Goal: Task Accomplishment & Management: Use online tool/utility

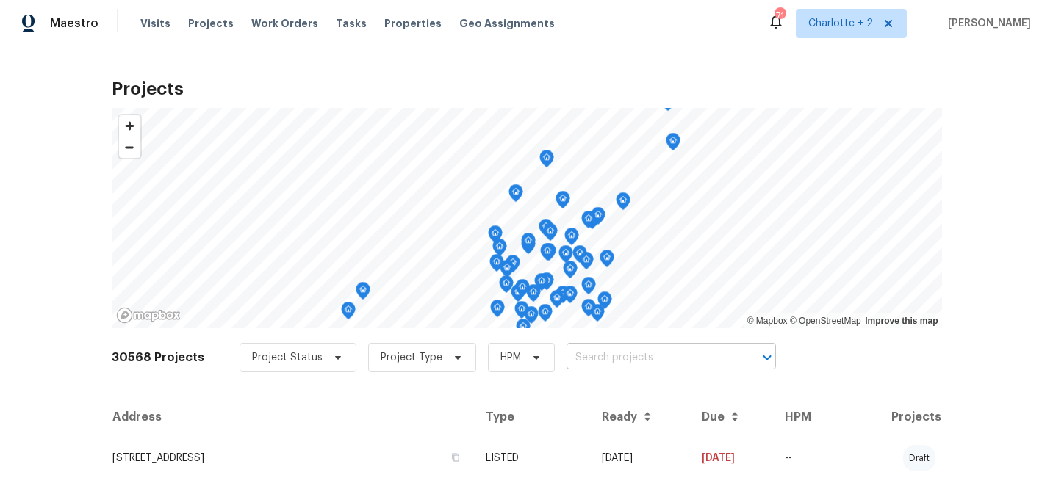
click at [591, 358] on input "text" at bounding box center [650, 358] width 168 height 23
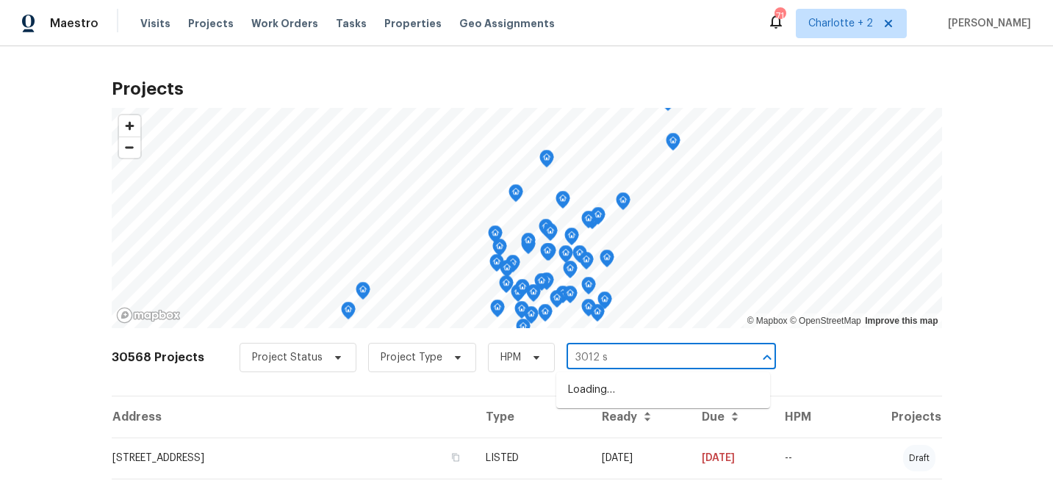
type input "3012 s m"
click at [623, 396] on li "3012 S Mebane St, Burlington, NC 27215" at bounding box center [663, 390] width 214 height 24
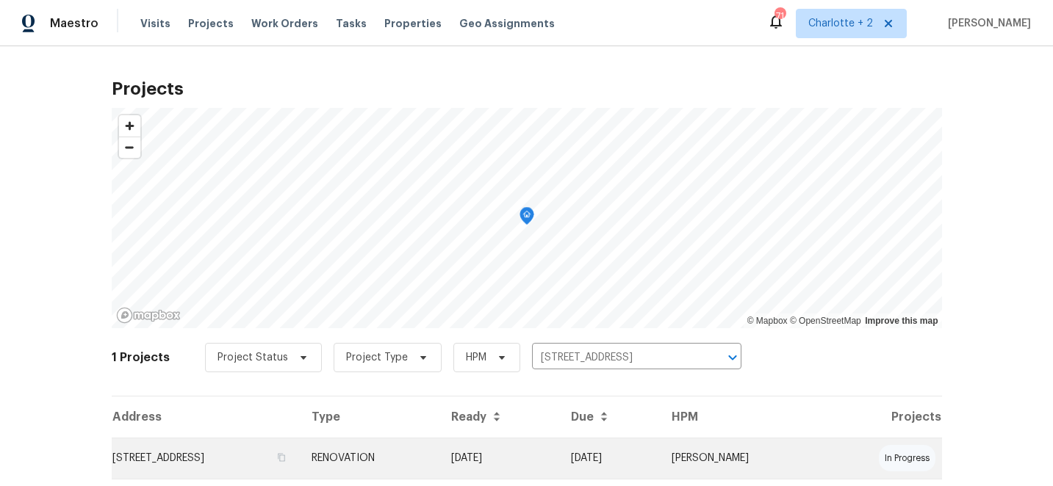
click at [641, 450] on td "[DATE]" at bounding box center [609, 458] width 100 height 41
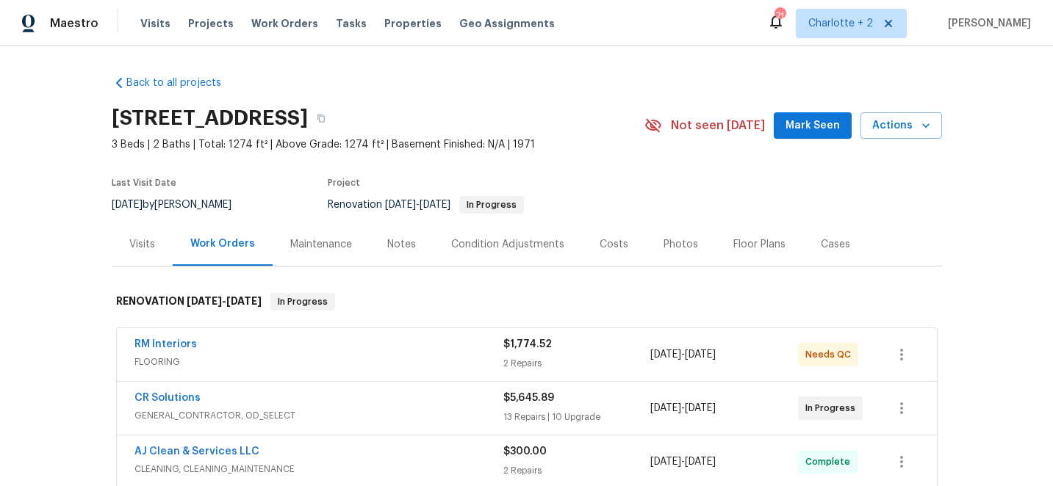
click at [671, 242] on div "Photos" at bounding box center [680, 244] width 35 height 15
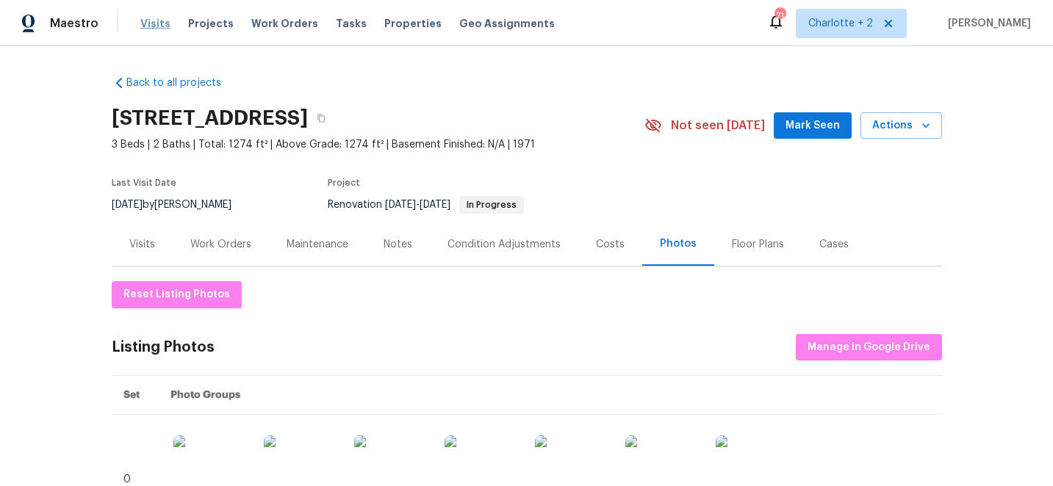
click at [151, 21] on span "Visits" at bounding box center [155, 23] width 30 height 15
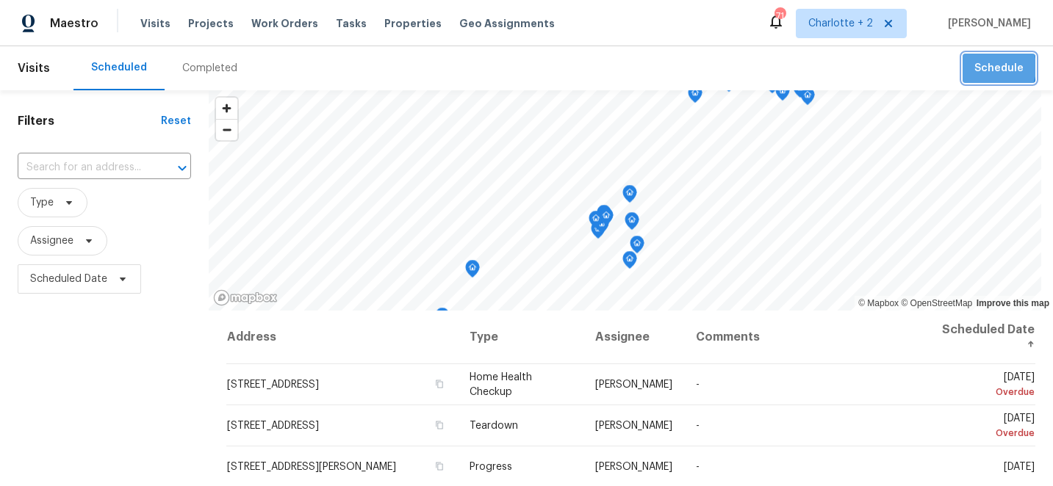
click at [984, 68] on span "Schedule" at bounding box center [998, 68] width 49 height 18
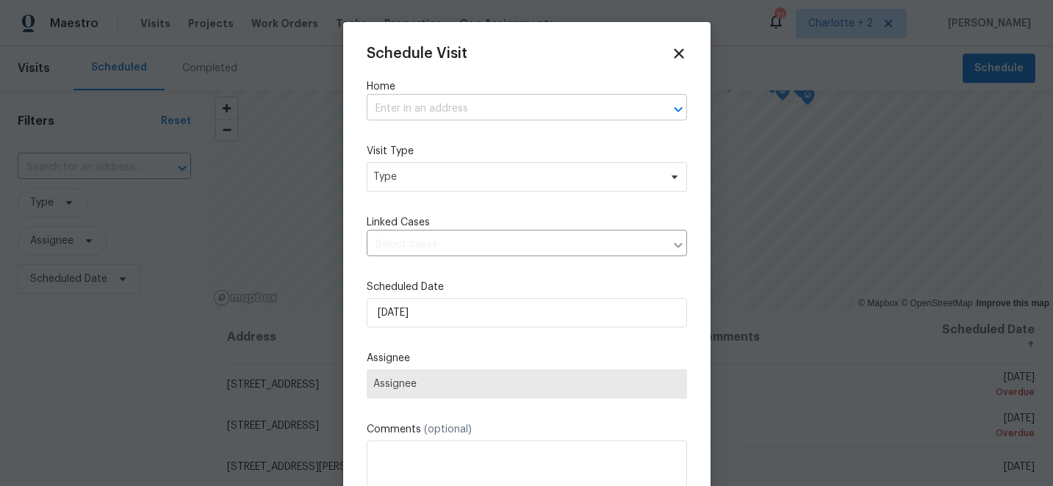
click at [557, 108] on input "text" at bounding box center [506, 109] width 279 height 23
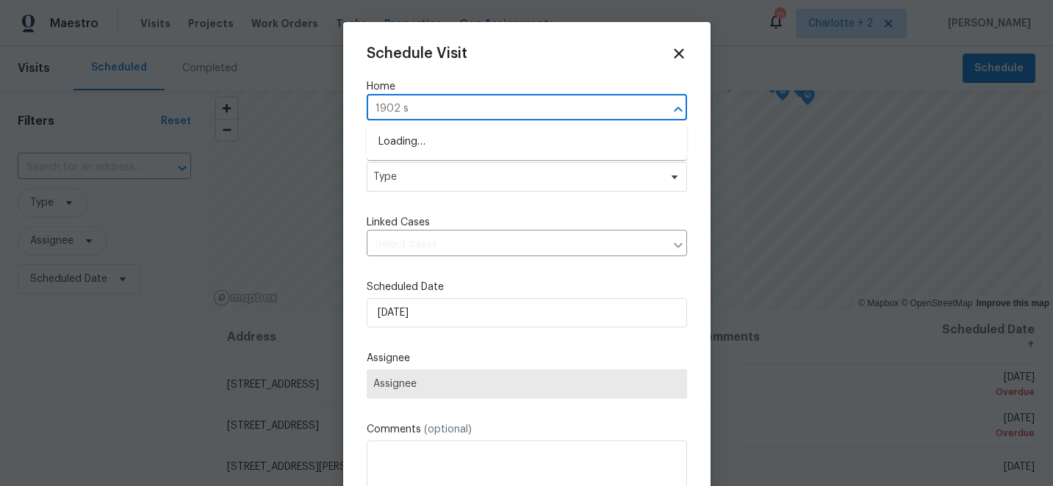
type input "1902 st"
click at [561, 124] on ul "1902 Stonewyck Ave, Kannapolis, NC 28081" at bounding box center [527, 142] width 320 height 36
click at [515, 147] on li "1902 Stonewyck Ave, Kannapolis, NC 28081" at bounding box center [527, 142] width 320 height 24
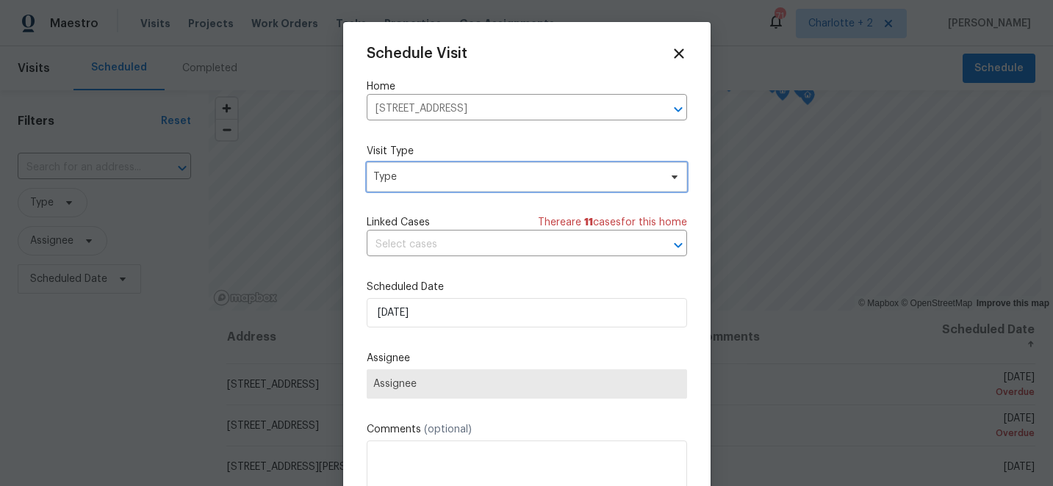
click at [473, 179] on span "Type" at bounding box center [516, 177] width 286 height 15
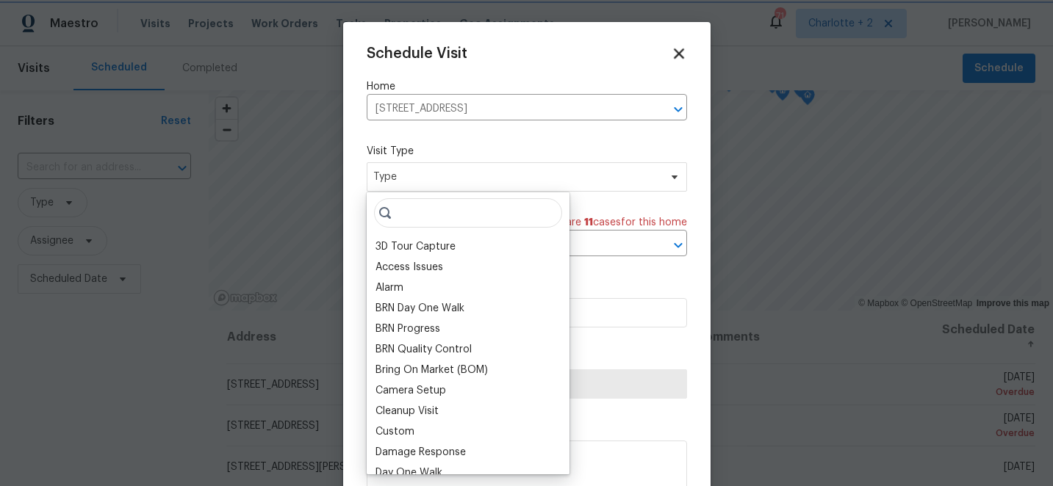
click at [679, 48] on icon at bounding box center [678, 53] width 17 height 17
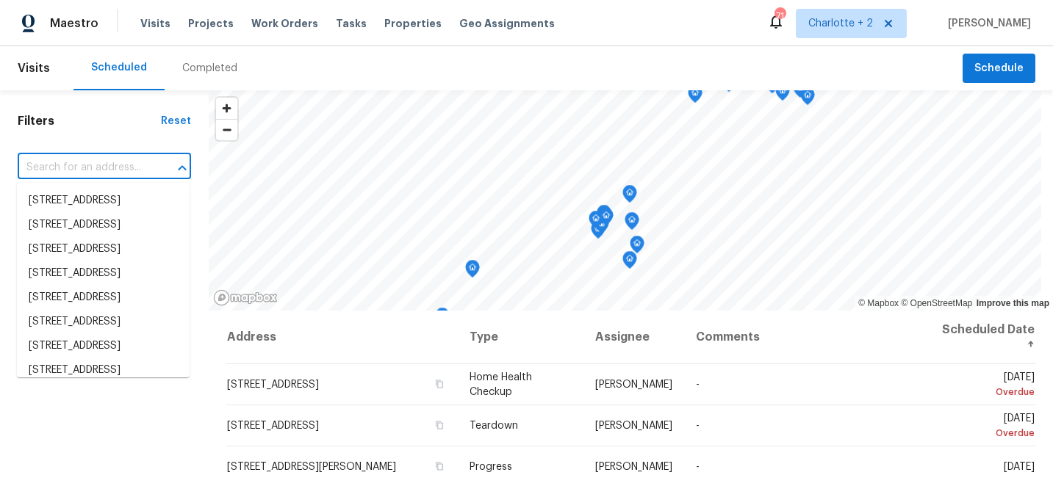
click at [145, 165] on input "text" at bounding box center [84, 167] width 132 height 23
type input "1902 st"
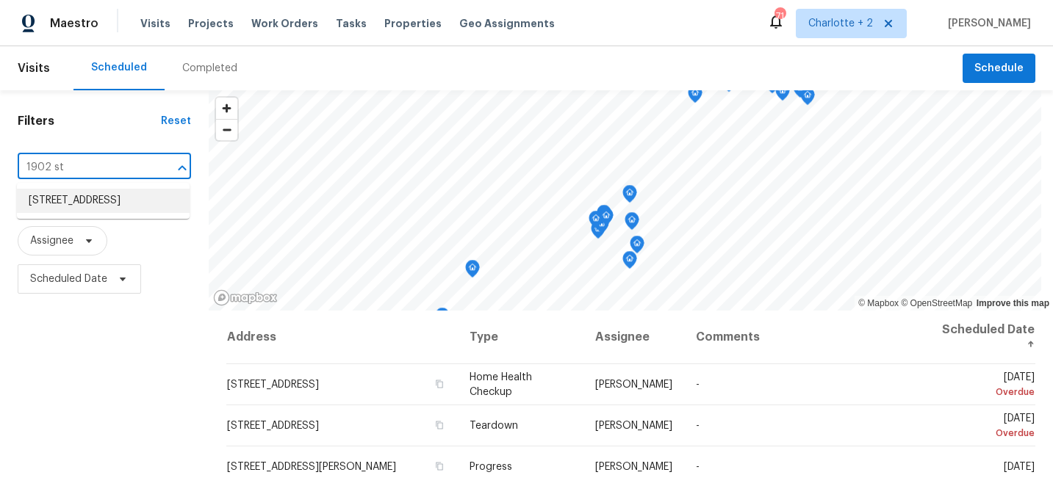
click at [134, 207] on li "1902 Stonewyck Ave, Kannapolis, NC 28081" at bounding box center [103, 201] width 173 height 24
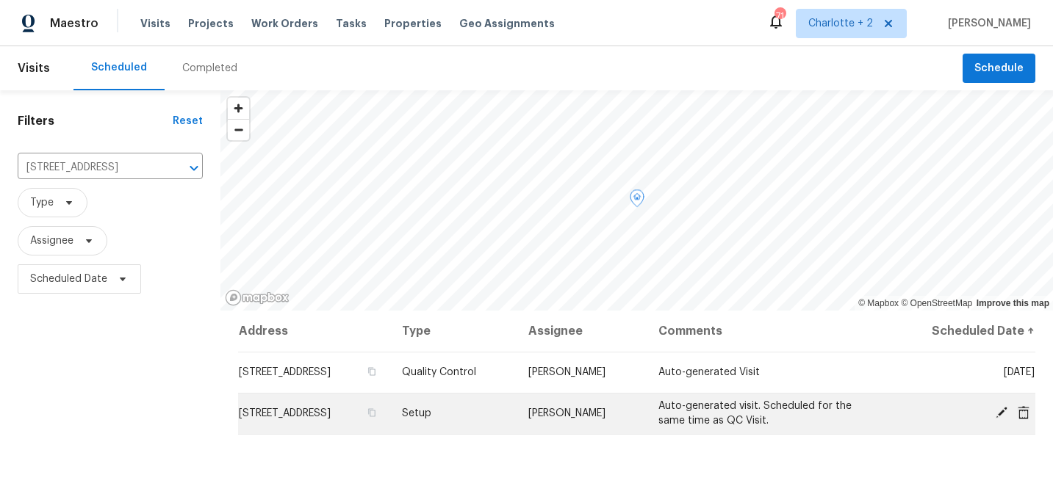
click at [1003, 411] on icon at bounding box center [1001, 413] width 12 height 12
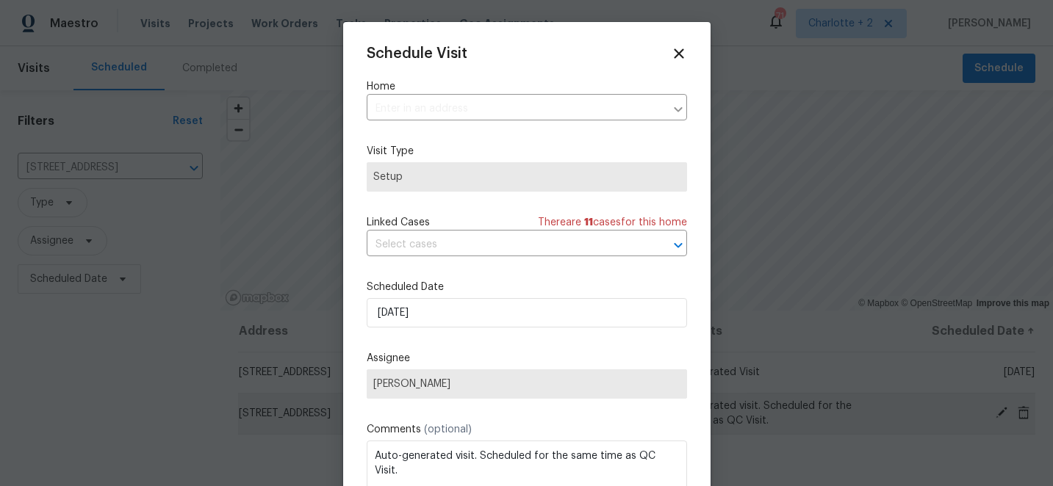
type input "1902 Stonewyck Ave, Kannapolis, NC 28081"
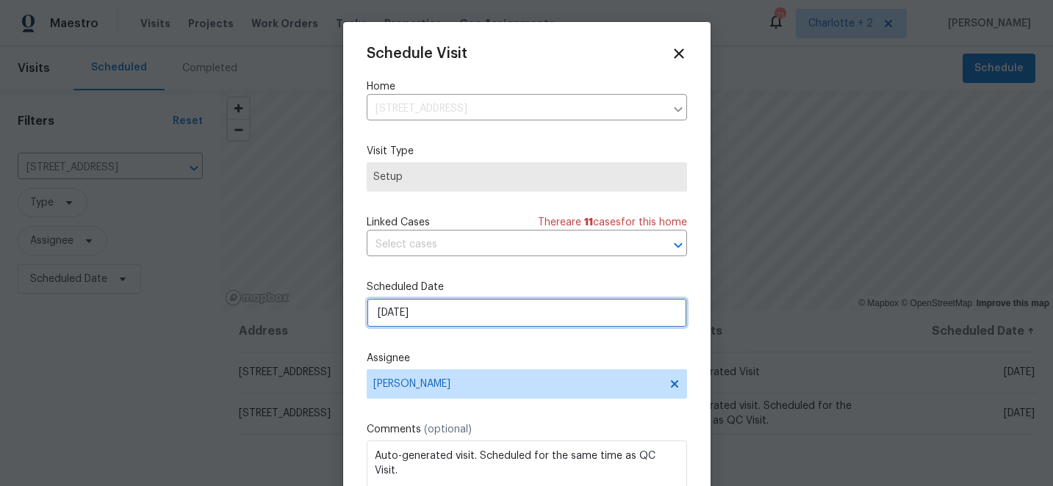
click at [505, 315] on input "10/13/2025" at bounding box center [527, 312] width 320 height 29
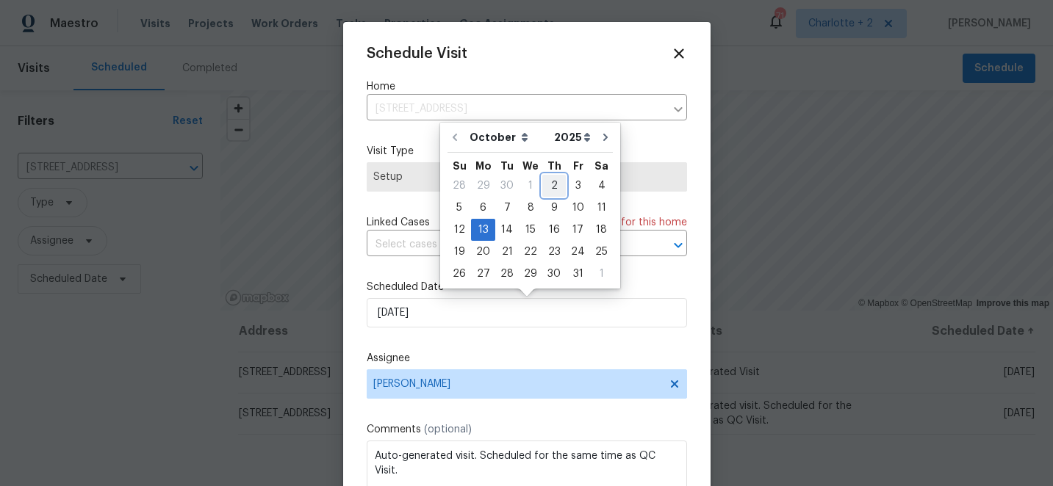
click at [549, 187] on div "2" at bounding box center [554, 186] width 24 height 21
type input "[DATE]"
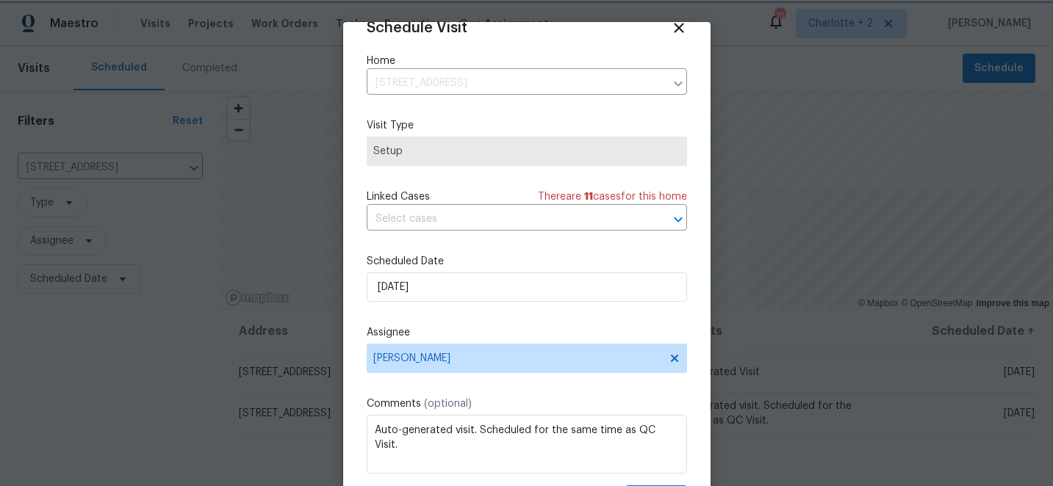
scroll to position [72, 0]
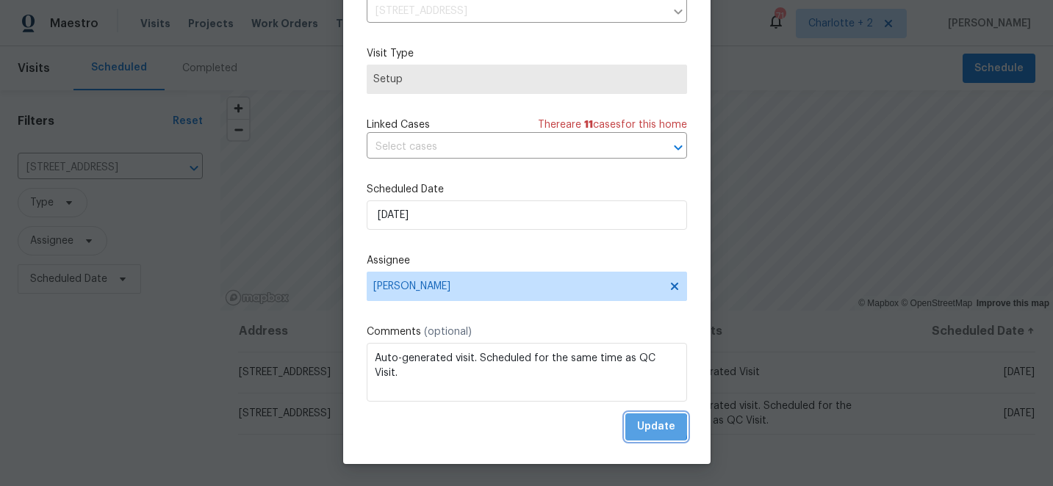
click at [640, 426] on span "Update" at bounding box center [656, 427] width 38 height 18
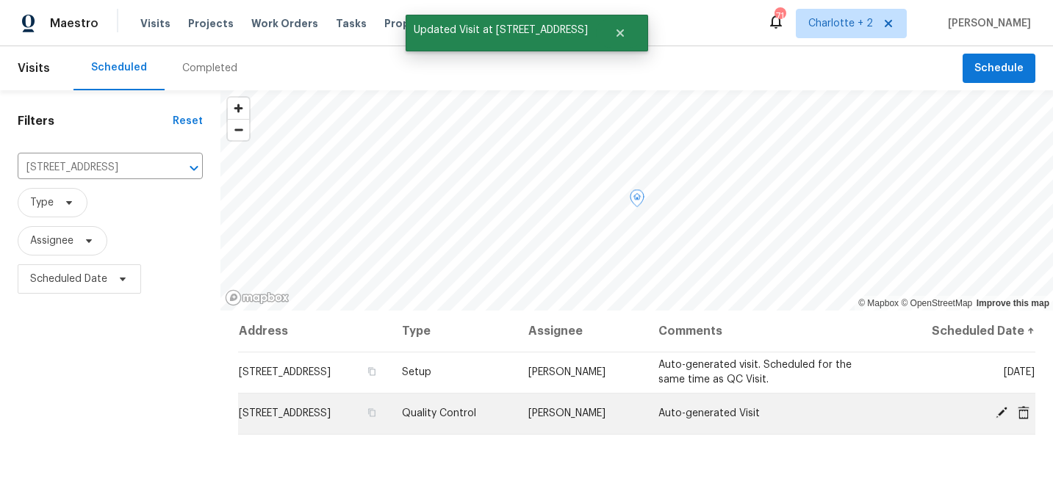
click at [993, 413] on span at bounding box center [1001, 412] width 22 height 13
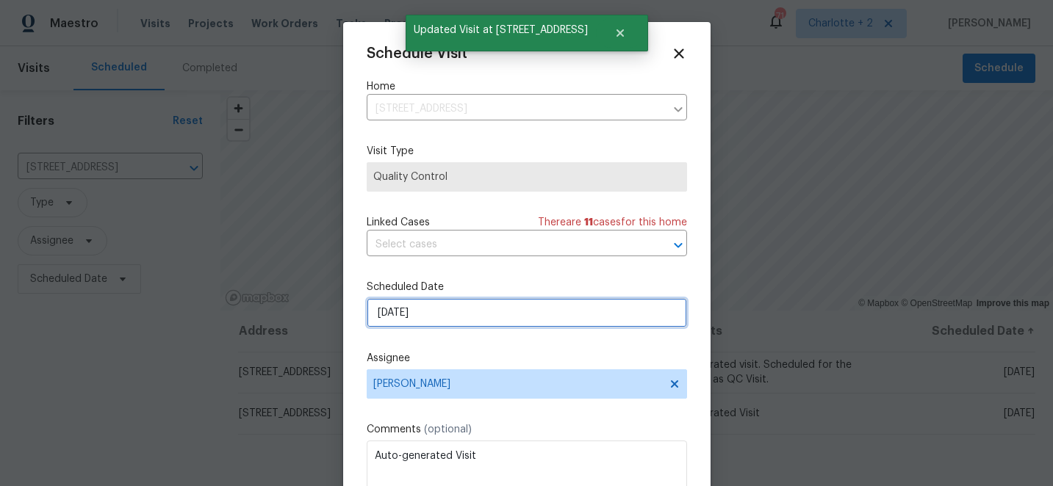
click at [540, 310] on input "10/13/2025" at bounding box center [527, 312] width 320 height 29
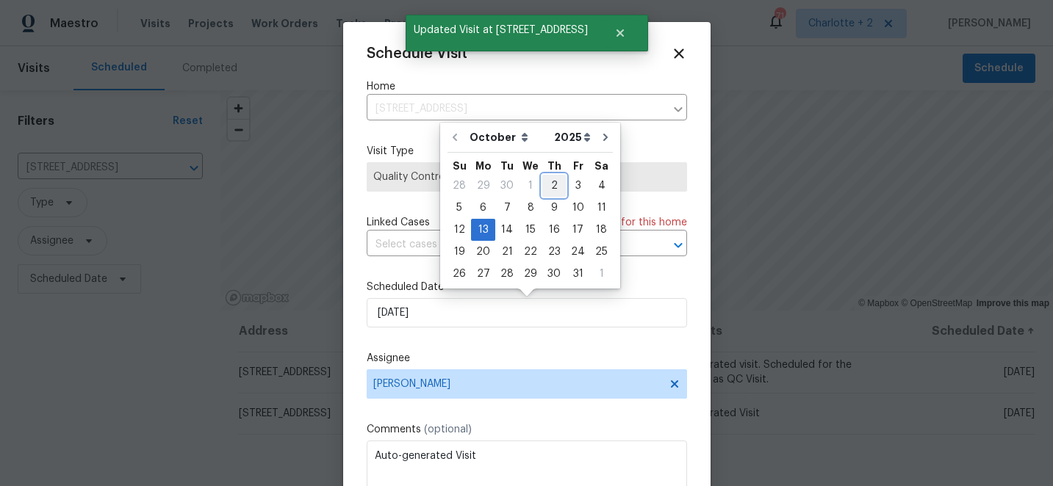
click at [549, 184] on div "2" at bounding box center [554, 186] width 24 height 21
type input "[DATE]"
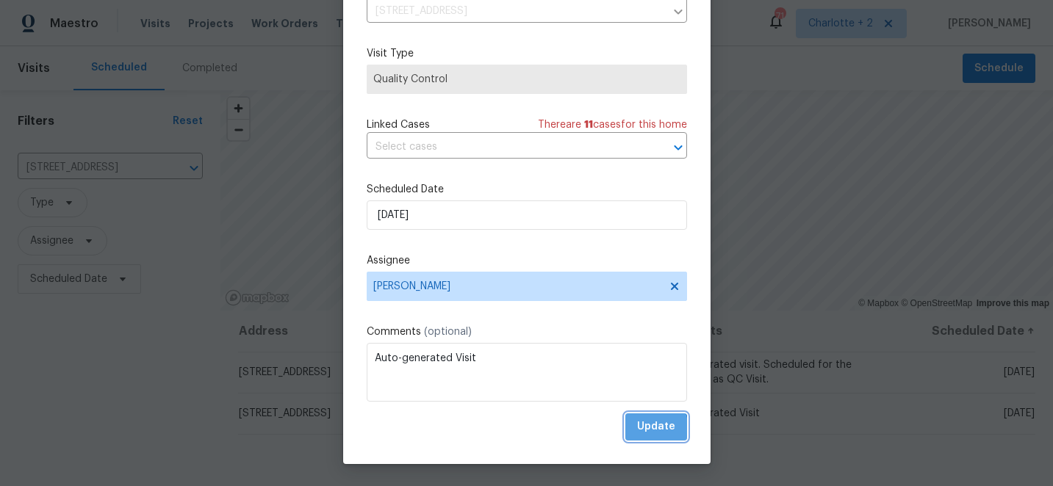
click at [644, 430] on span "Update" at bounding box center [656, 427] width 38 height 18
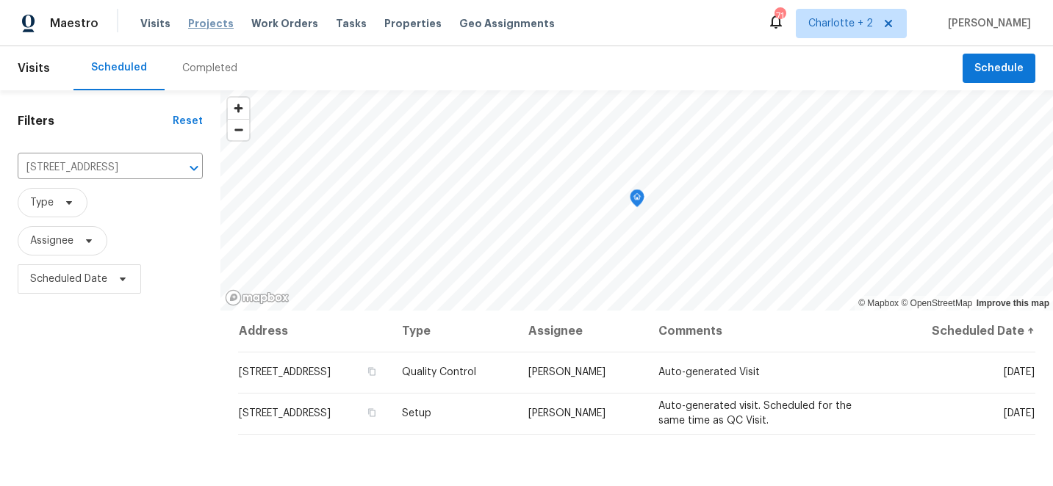
click at [198, 22] on span "Projects" at bounding box center [211, 23] width 46 height 15
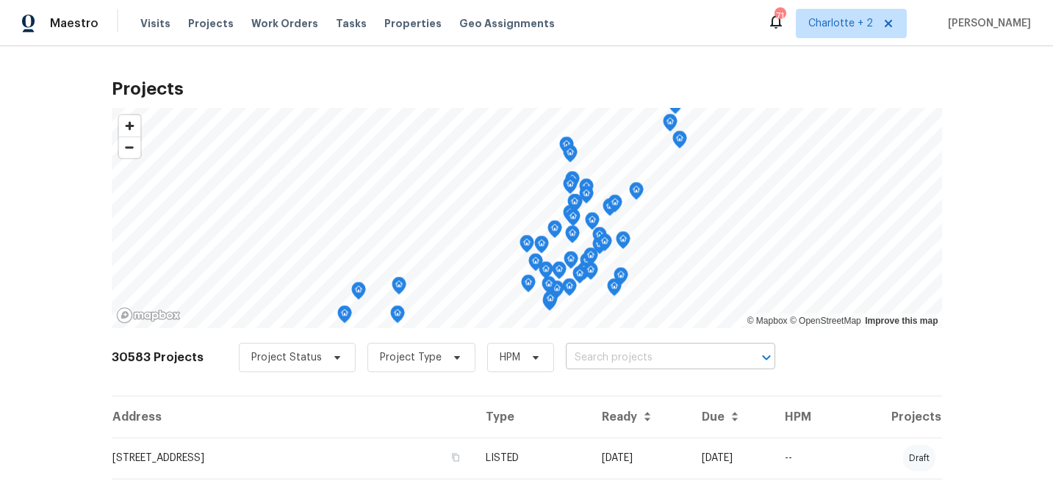
click at [595, 357] on input "text" at bounding box center [650, 358] width 168 height 23
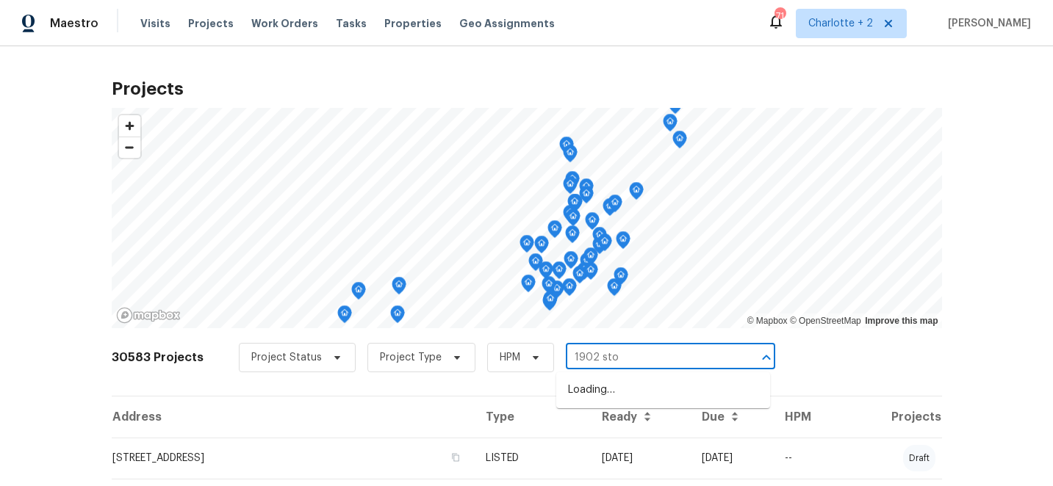
type input "1902 ston"
click at [616, 394] on li "1902 Stonewyck Ave, Kannapolis, NC 28081" at bounding box center [663, 390] width 214 height 24
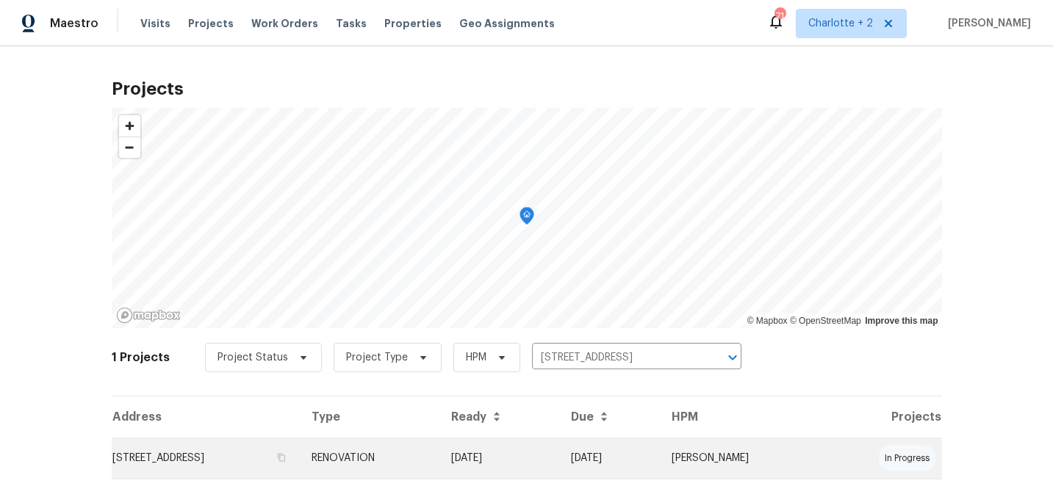
click at [439, 455] on td "RENOVATION" at bounding box center [369, 458] width 139 height 41
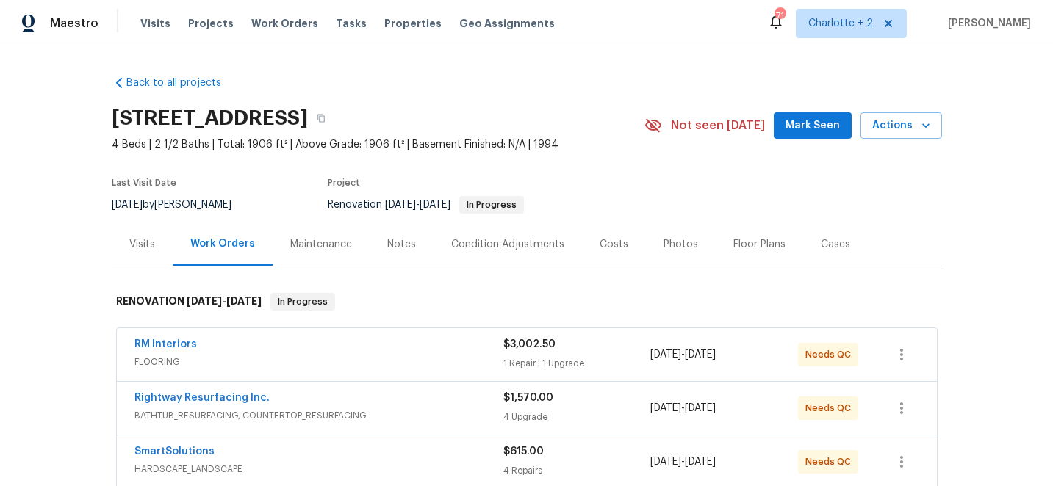
click at [610, 243] on div "Costs" at bounding box center [613, 244] width 29 height 15
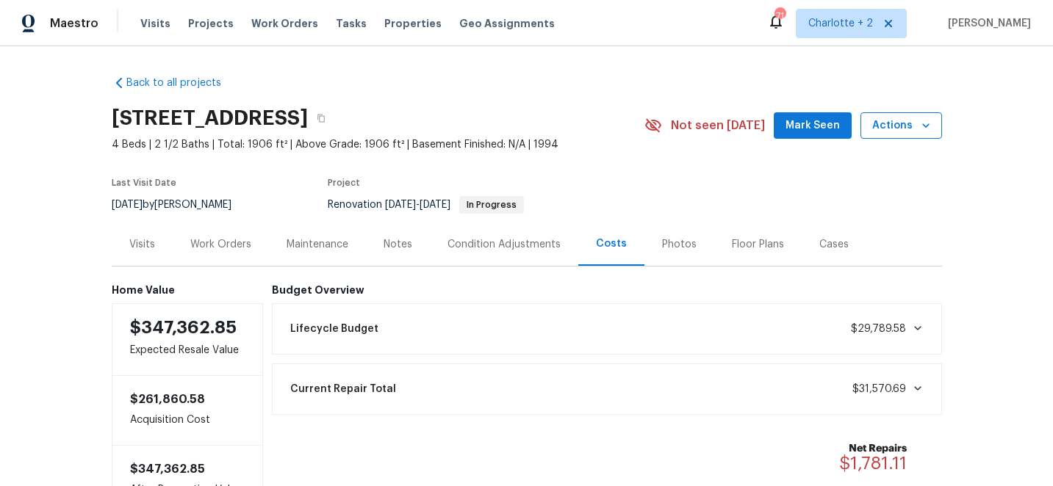
click at [924, 118] on span "Actions" at bounding box center [901, 126] width 58 height 18
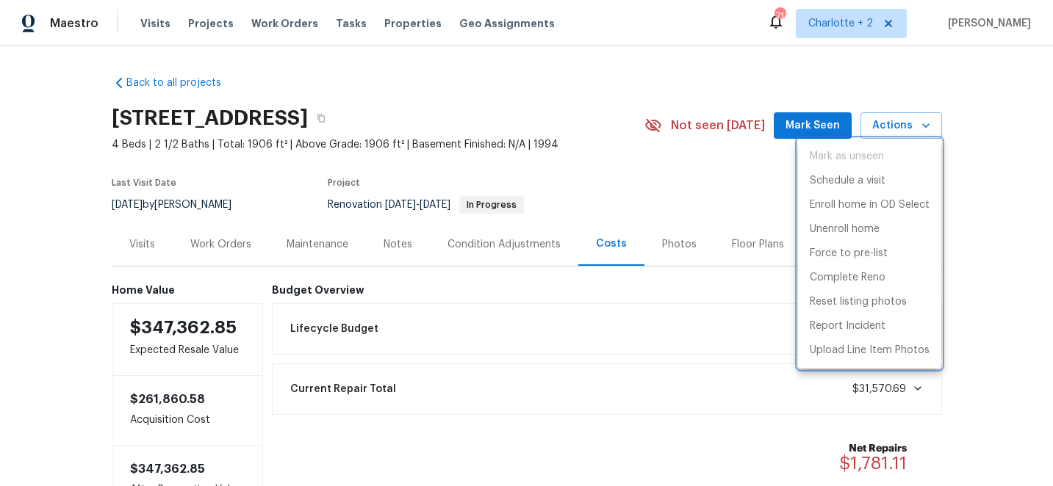
click at [674, 82] on div at bounding box center [526, 243] width 1053 height 486
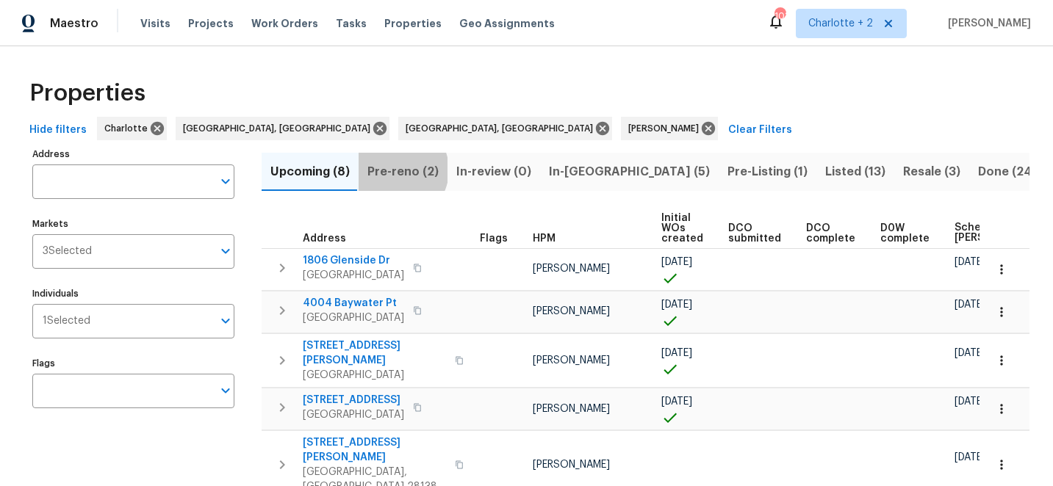
click at [393, 170] on span "Pre-reno (2)" at bounding box center [402, 172] width 71 height 21
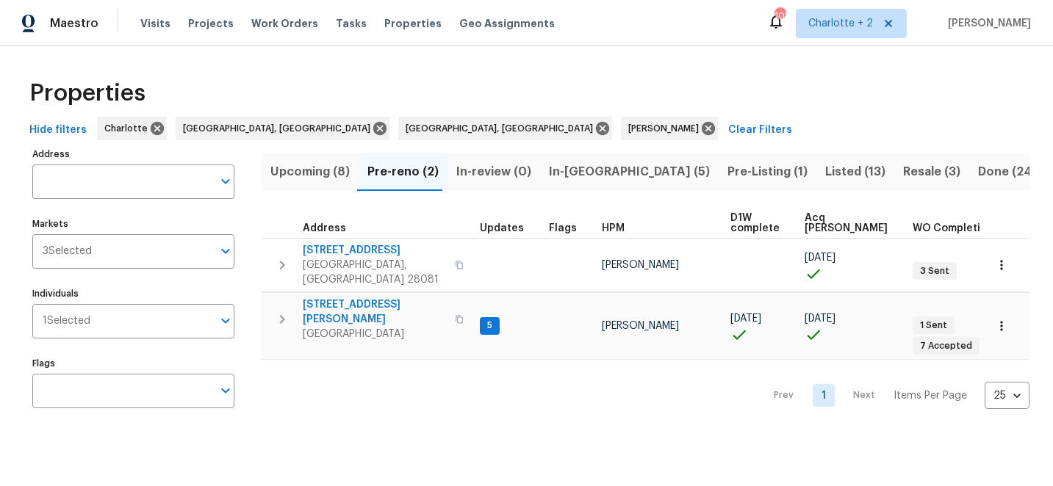
click at [310, 176] on span "Upcoming (8)" at bounding box center [309, 172] width 79 height 21
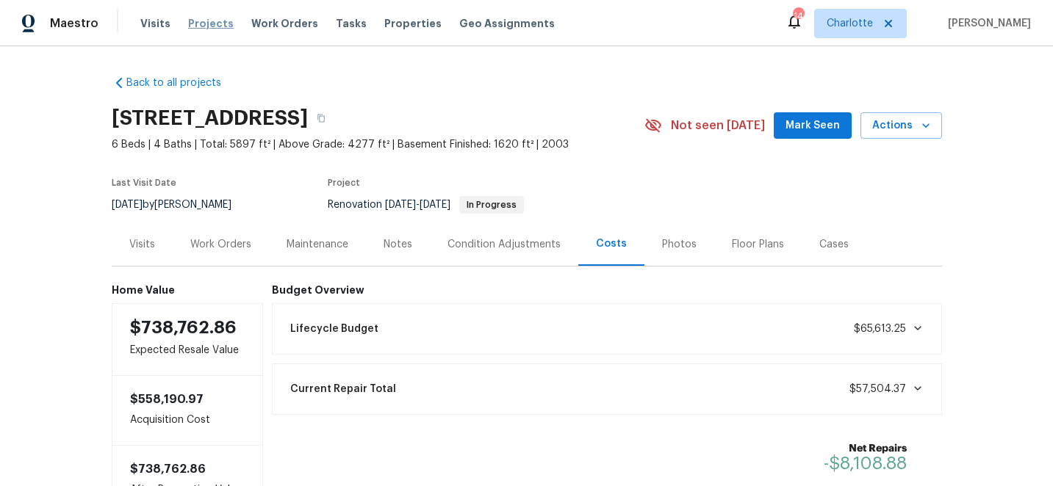
click at [206, 24] on span "Projects" at bounding box center [211, 23] width 46 height 15
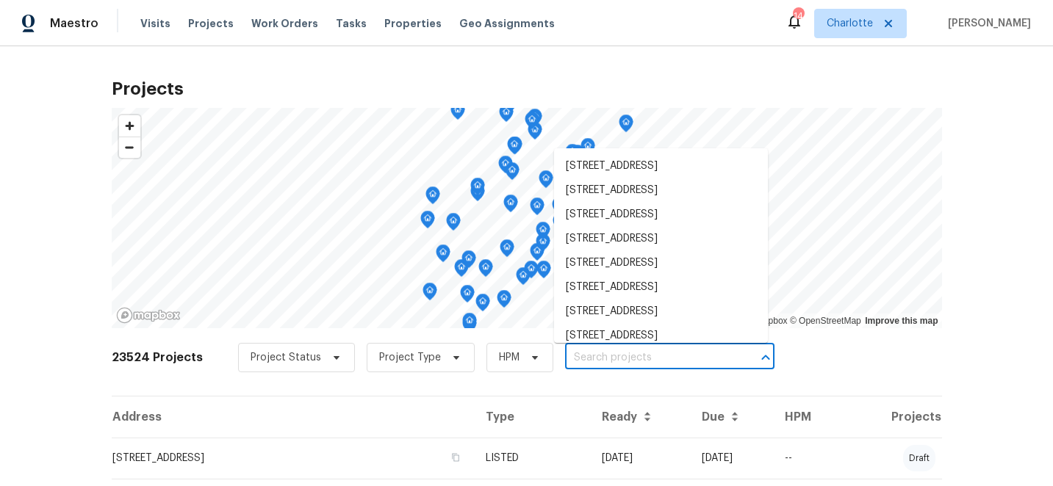
click at [569, 356] on input "text" at bounding box center [649, 358] width 168 height 23
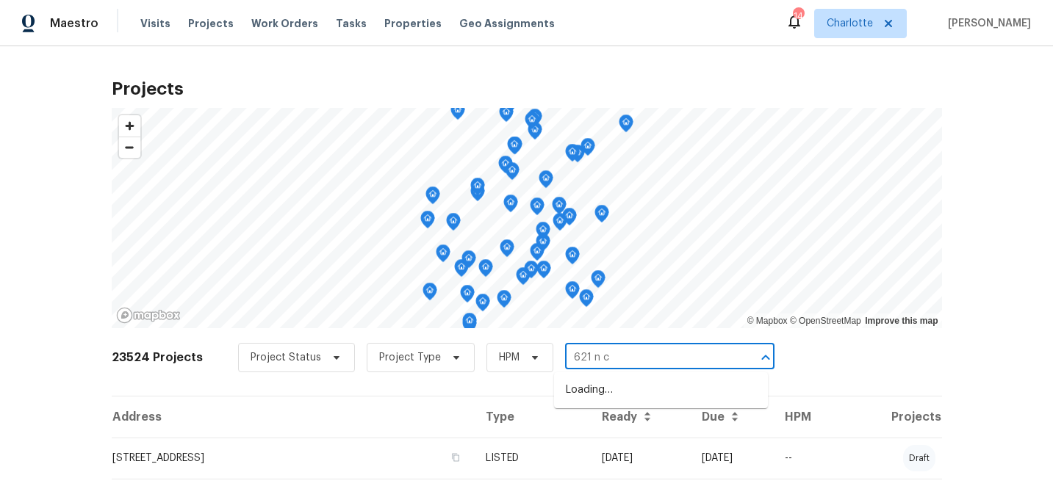
type input "621 n cr"
click at [594, 391] on li "[STREET_ADDRESS][PERSON_NAME]" at bounding box center [661, 390] width 214 height 24
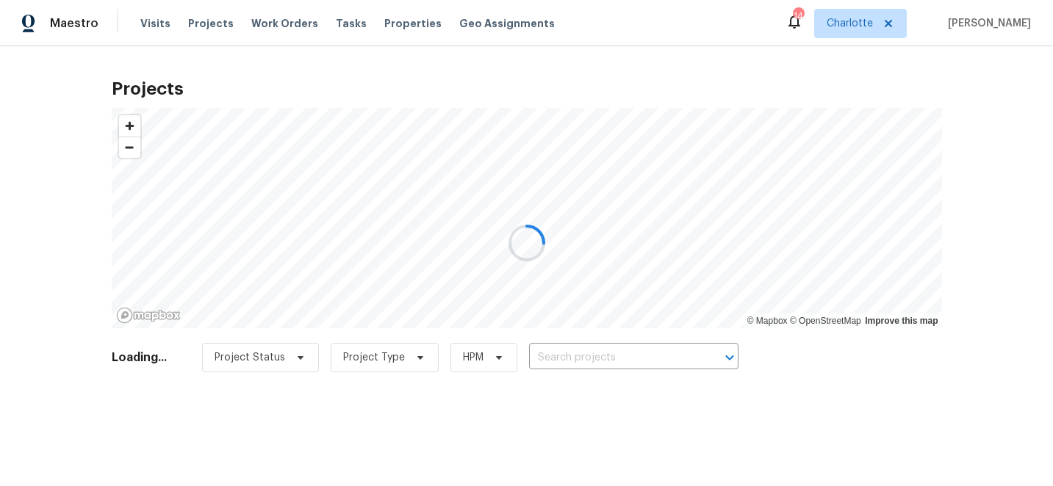
type input "[STREET_ADDRESS][PERSON_NAME]"
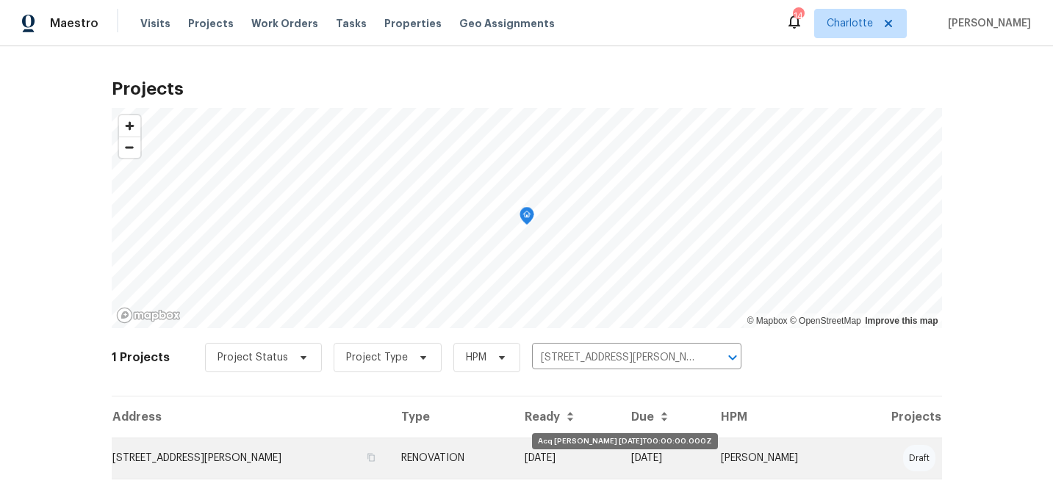
click at [620, 450] on td "[DATE]" at bounding box center [566, 458] width 107 height 41
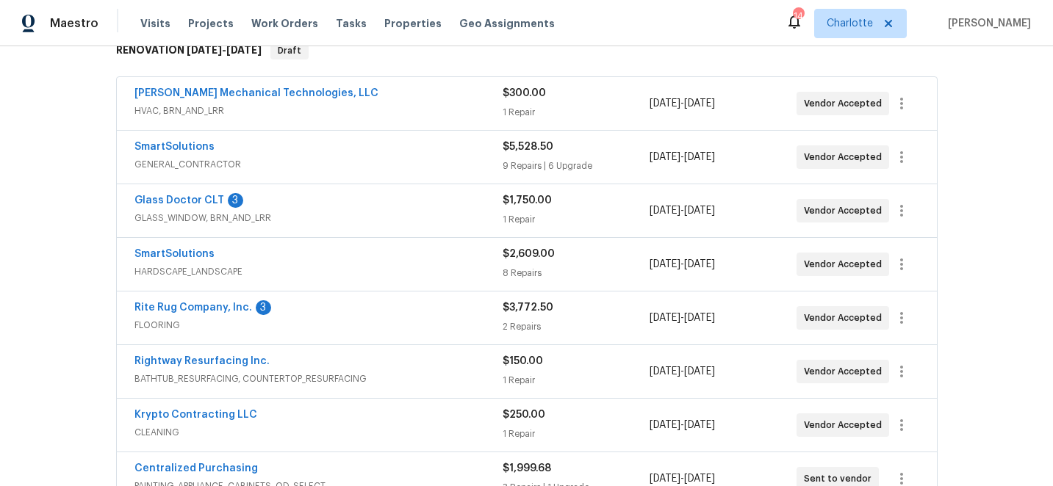
scroll to position [264, 0]
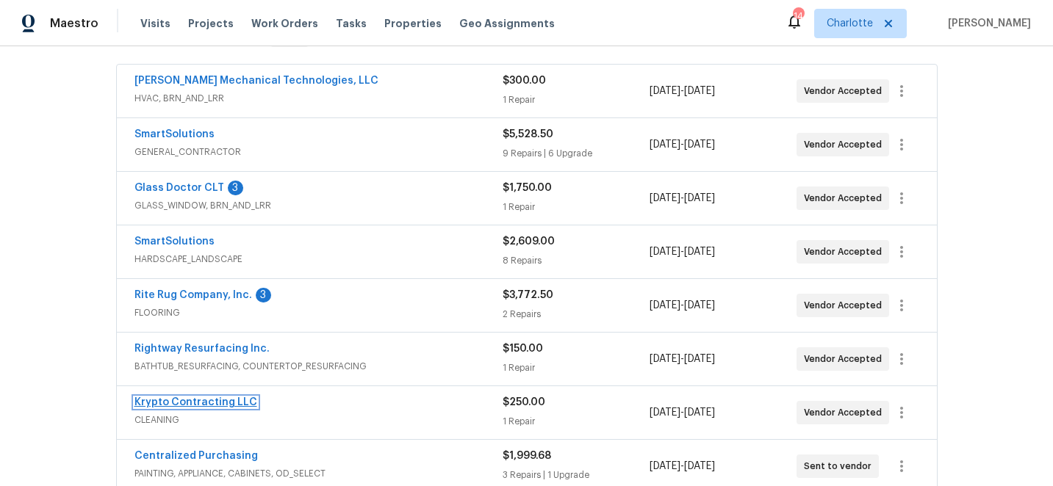
click at [204, 399] on link "Krypto Contracting LLC" at bounding box center [195, 402] width 123 height 10
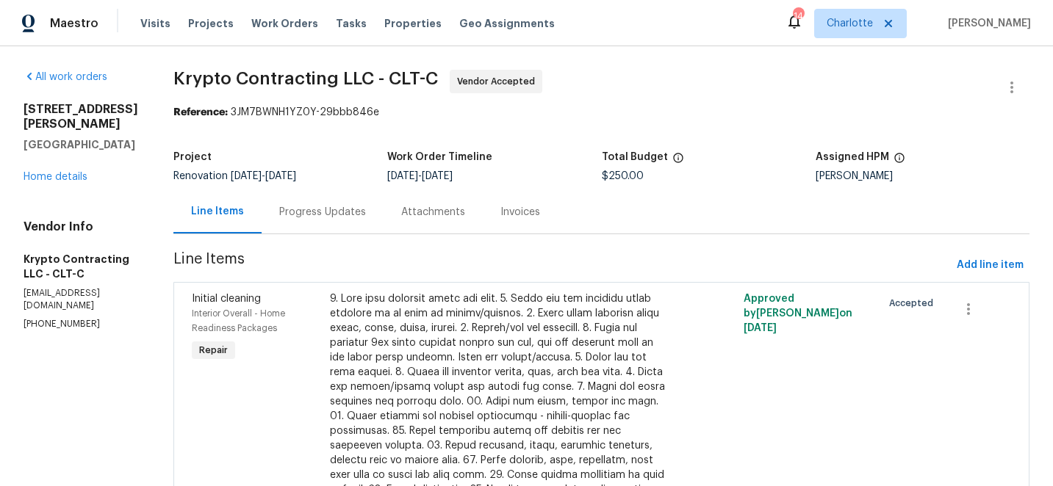
click at [339, 212] on div "Progress Updates" at bounding box center [322, 212] width 87 height 15
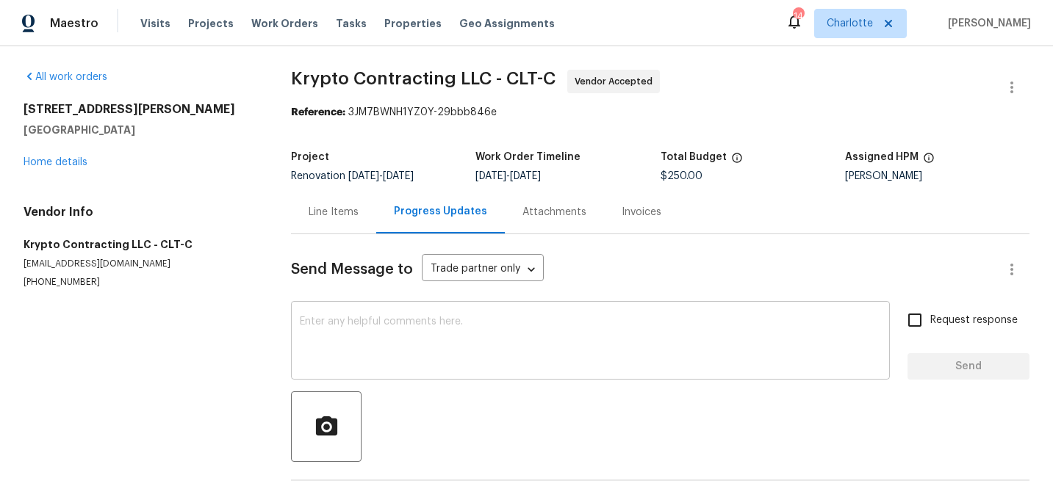
click at [386, 325] on textarea at bounding box center [590, 342] width 581 height 51
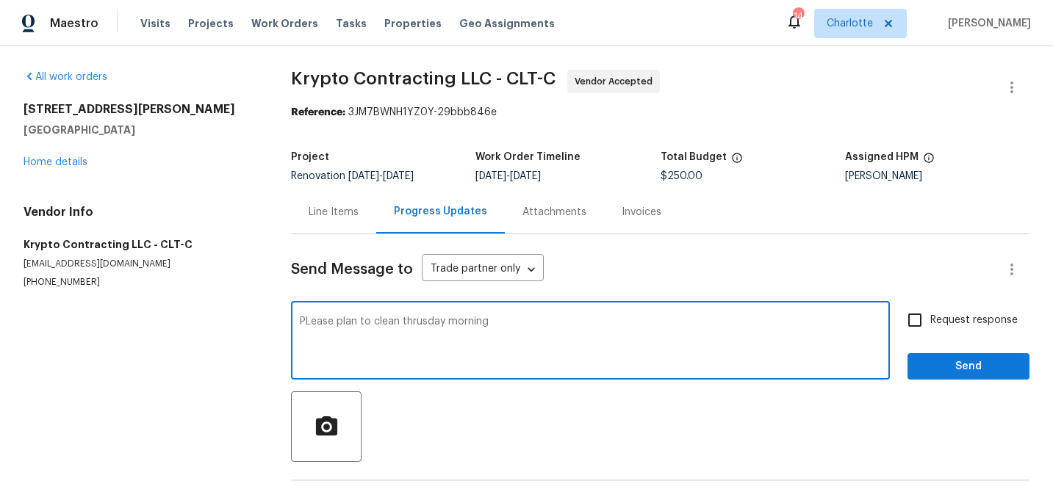
click at [310, 324] on textarea "PLease plan to clean thrusday morning" at bounding box center [590, 342] width 581 height 51
click at [414, 323] on textarea "Please plan to clean thrusday morning" at bounding box center [590, 342] width 581 height 51
click at [402, 323] on textarea "Please plan to clean [DATE] morning" at bounding box center [590, 342] width 581 height 51
click at [486, 322] on textarea "Please plan to clean [DATE] morning" at bounding box center [590, 342] width 581 height 51
type textarea "Please plan to clean [DATE] morning, 10/9"
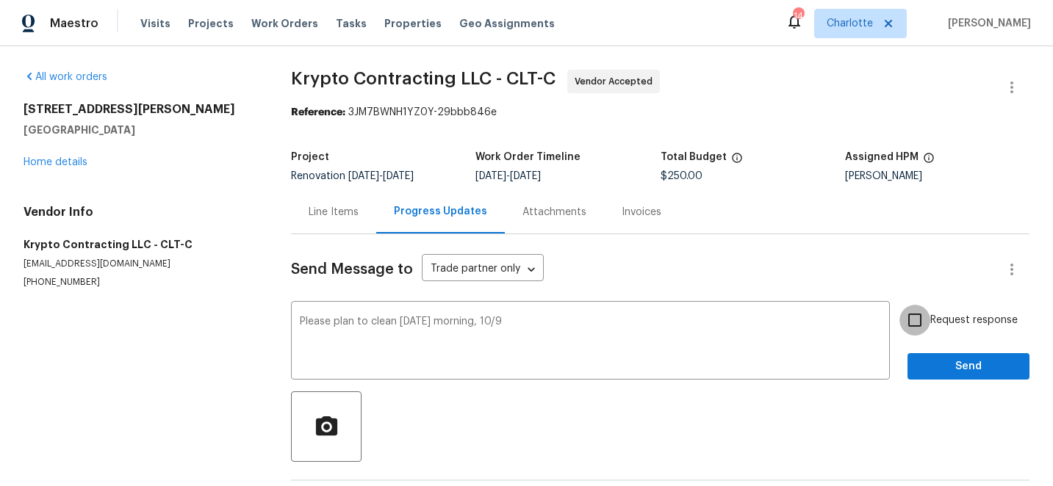
click at [915, 322] on input "Request response" at bounding box center [914, 320] width 31 height 31
checkbox input "true"
click at [964, 365] on span "Send" at bounding box center [968, 367] width 98 height 18
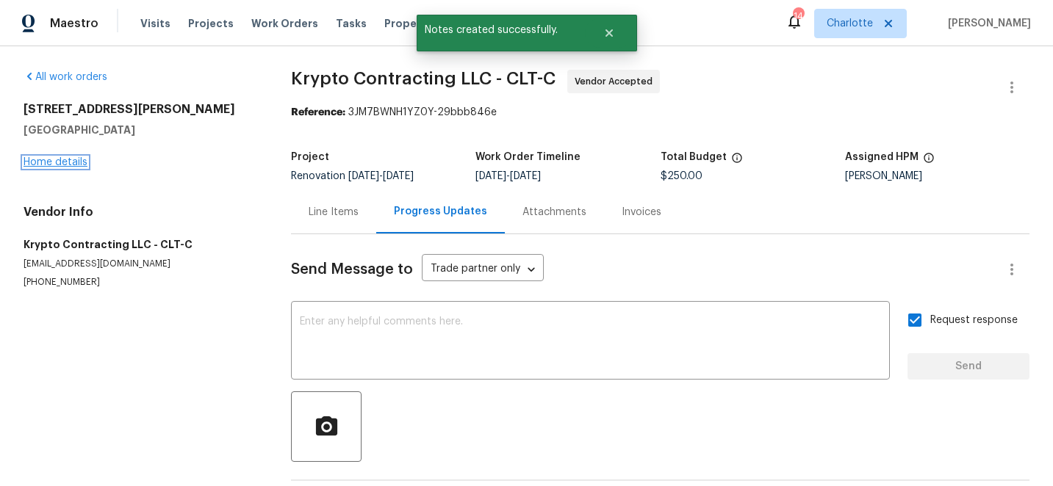
click at [68, 165] on link "Home details" at bounding box center [56, 162] width 64 height 10
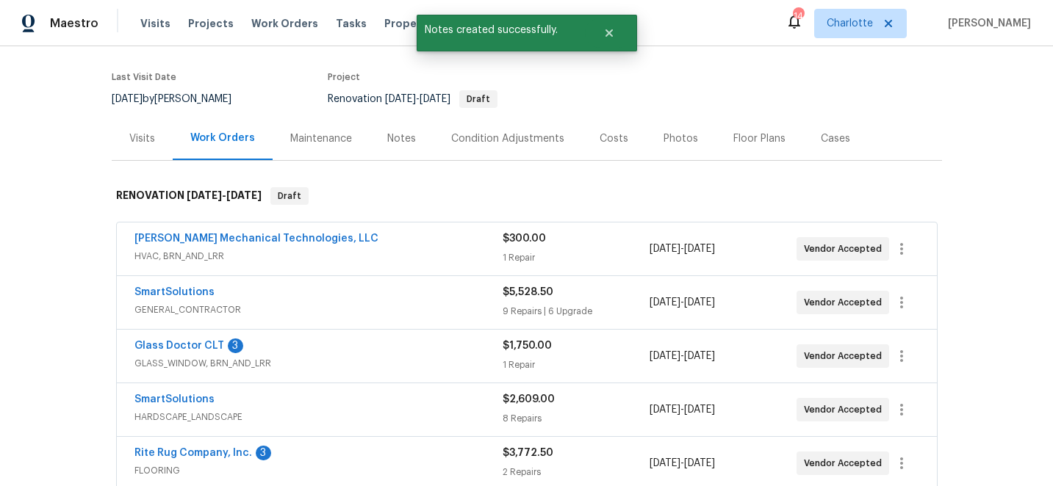
scroll to position [115, 0]
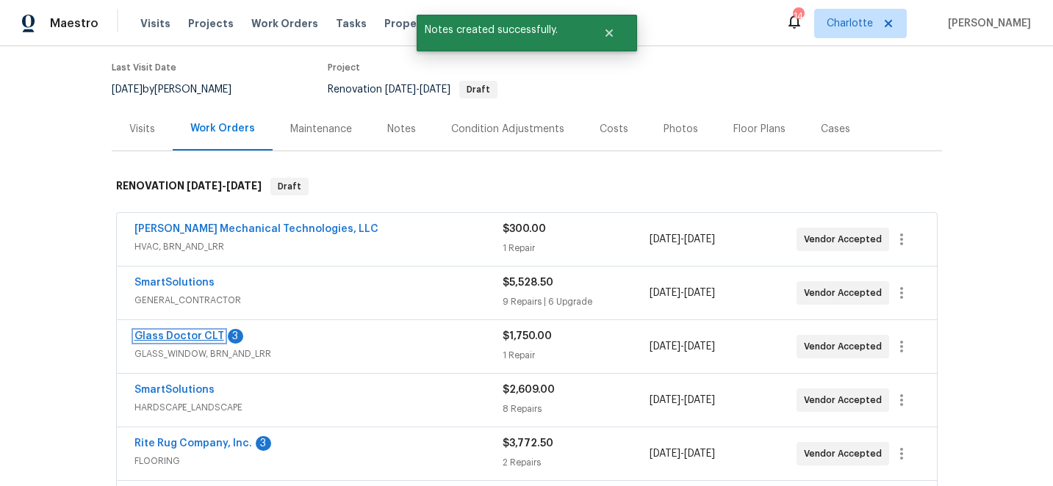
click at [192, 333] on link "Glass Doctor CLT" at bounding box center [179, 336] width 90 height 10
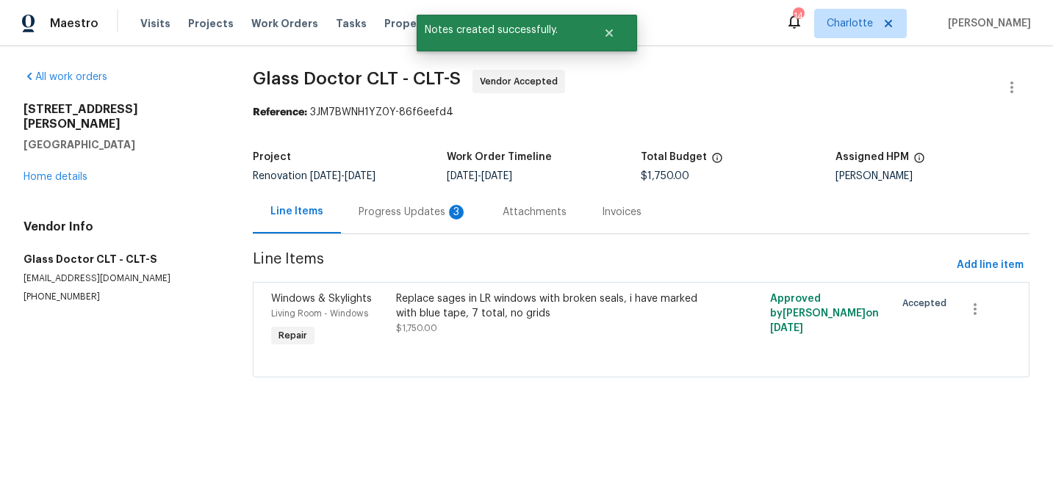
click at [404, 214] on div "Progress Updates 3" at bounding box center [412, 212] width 109 height 15
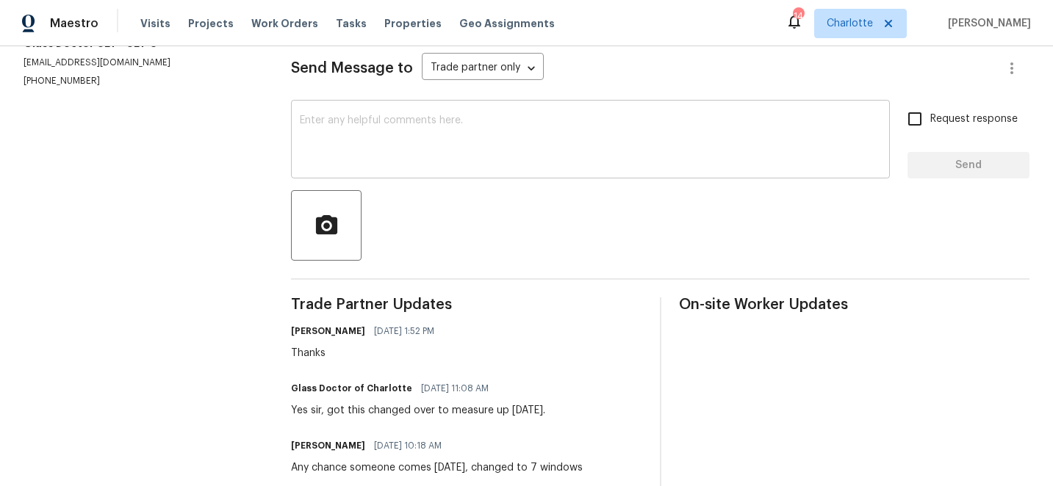
scroll to position [198, 0]
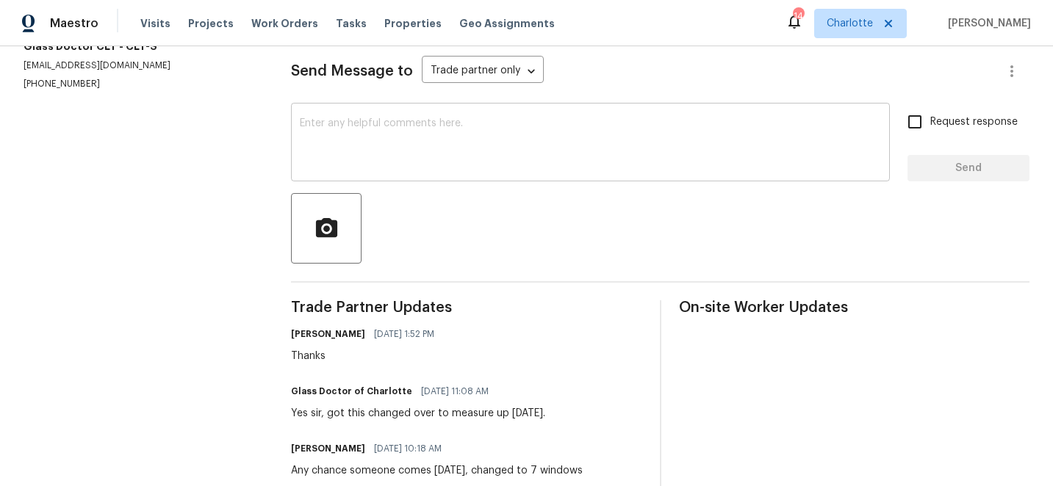
click at [361, 125] on textarea at bounding box center [590, 143] width 581 height 51
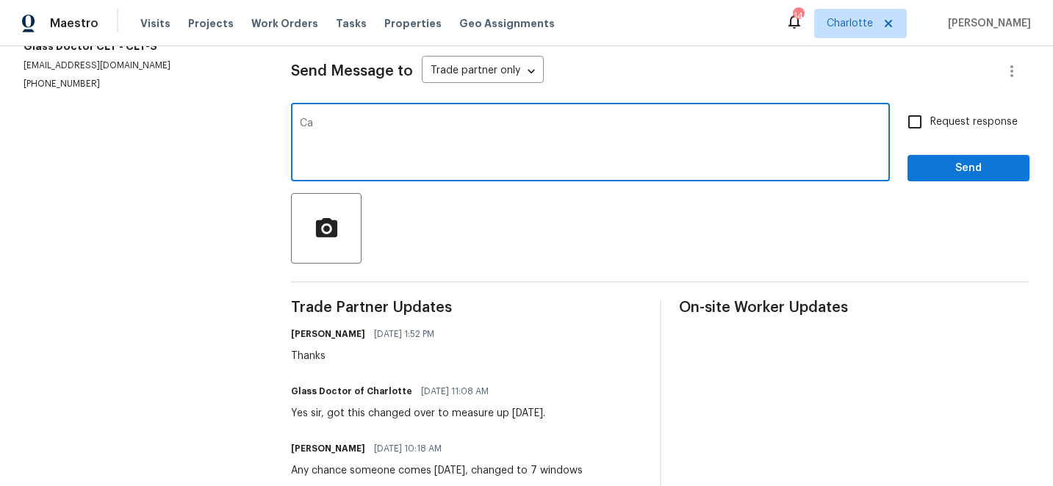
type textarea "C"
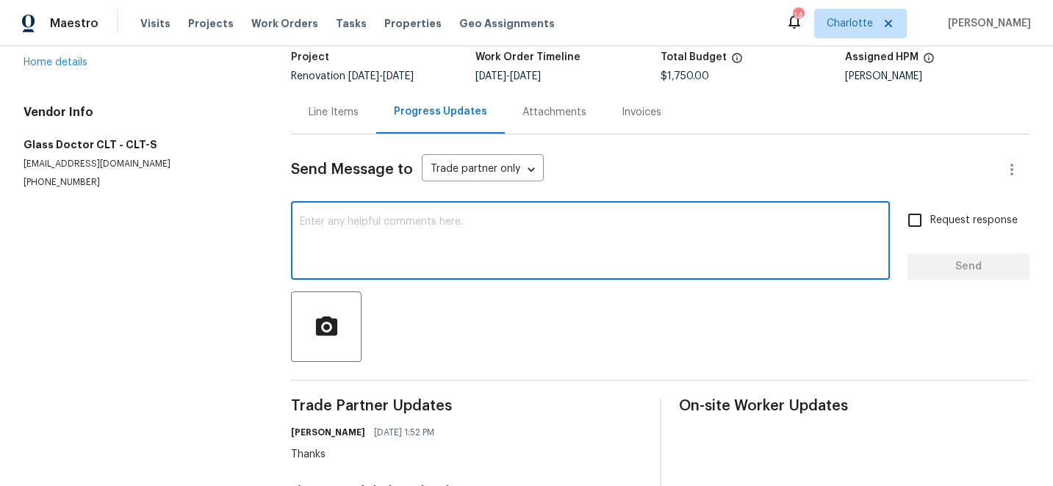
scroll to position [60, 0]
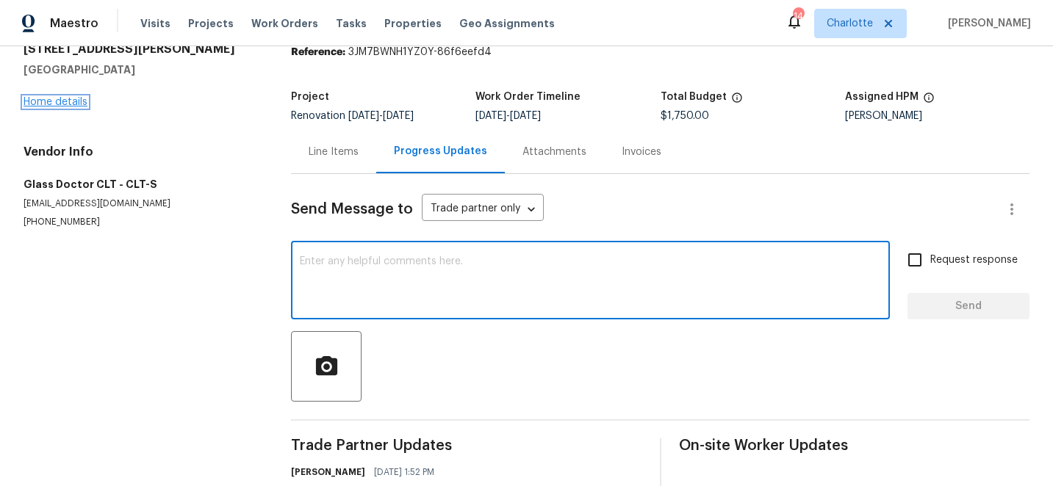
click at [65, 104] on link "Home details" at bounding box center [56, 102] width 64 height 10
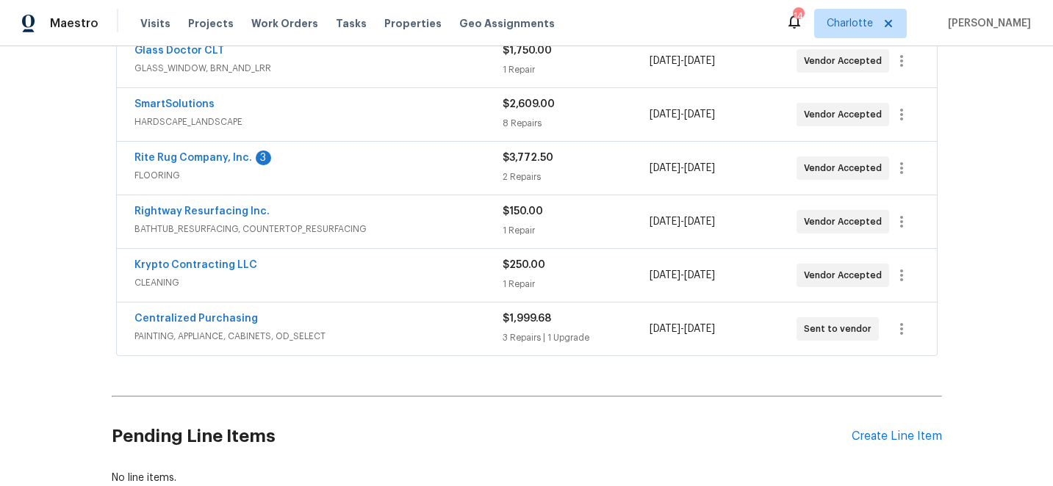
scroll to position [436, 0]
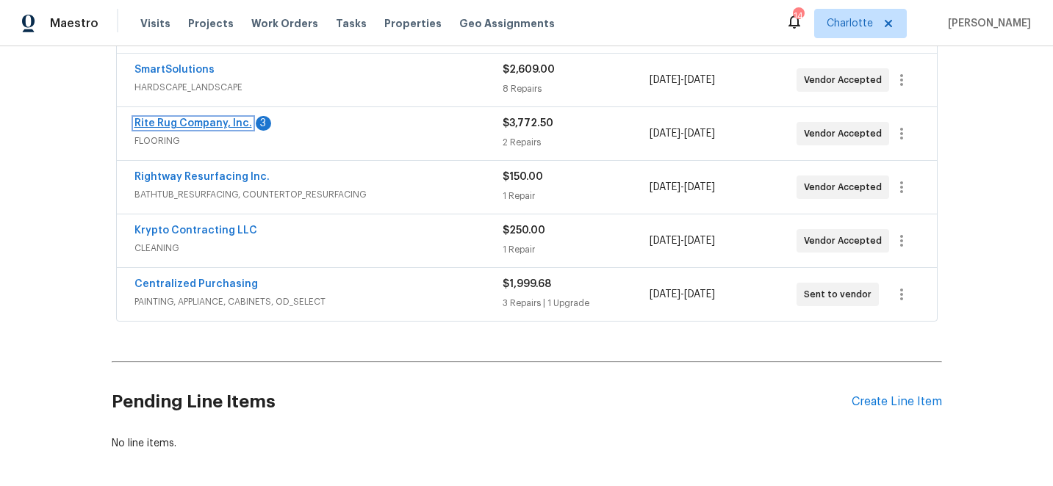
click at [217, 121] on link "Rite Rug Company, Inc." at bounding box center [193, 123] width 118 height 10
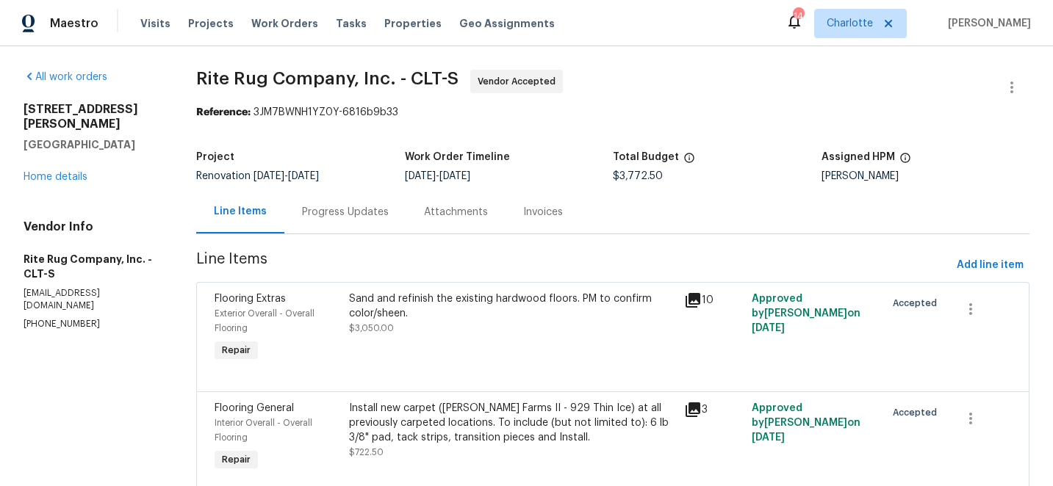
click at [355, 214] on div "Progress Updates" at bounding box center [345, 212] width 87 height 15
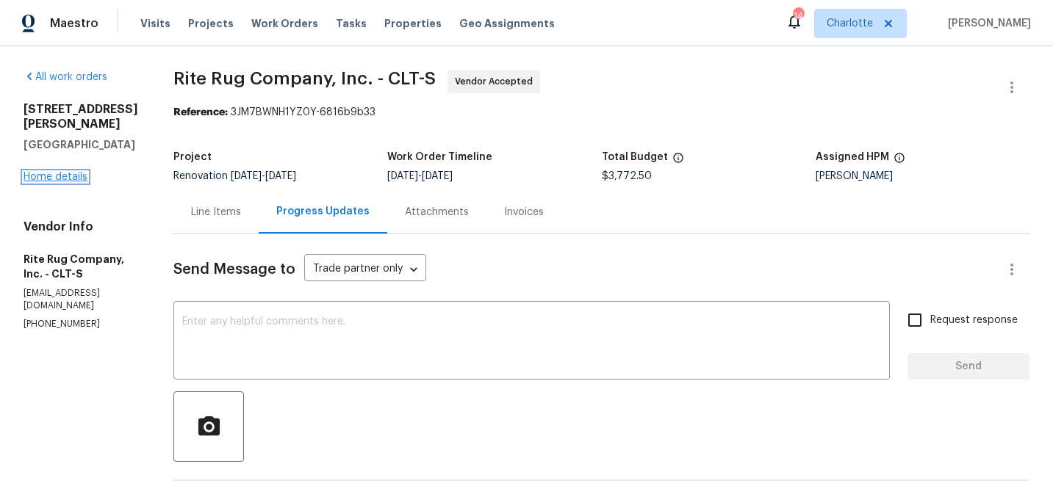
click at [57, 172] on link "Home details" at bounding box center [56, 177] width 64 height 10
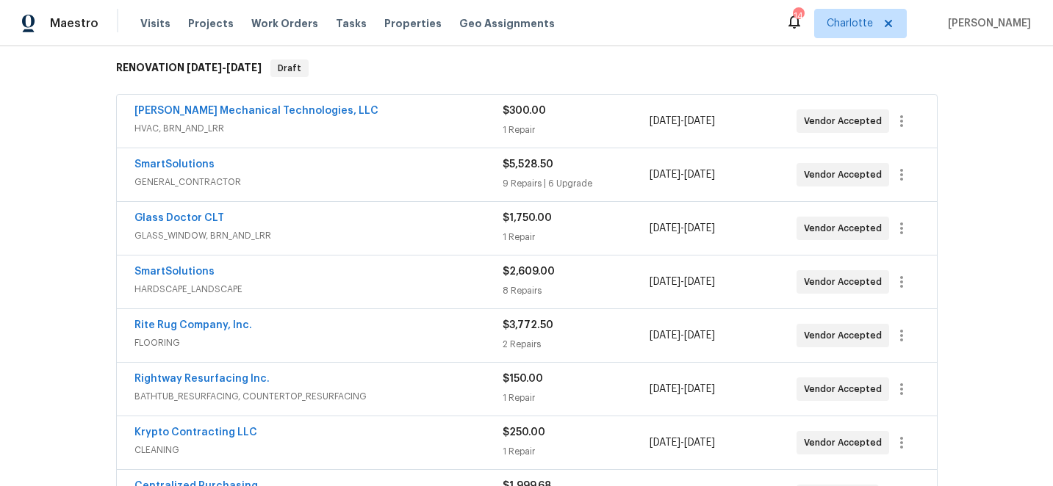
scroll to position [236, 0]
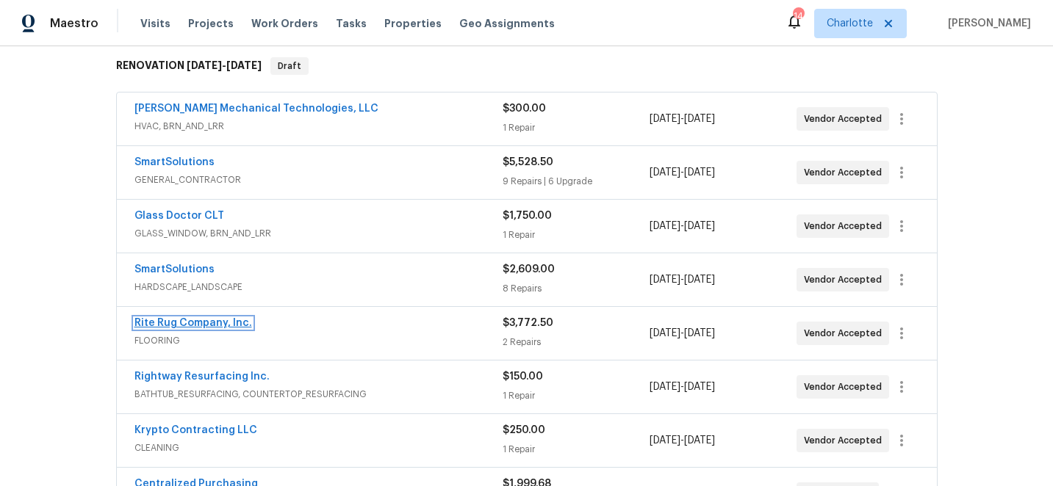
click at [206, 321] on link "Rite Rug Company, Inc." at bounding box center [193, 323] width 118 height 10
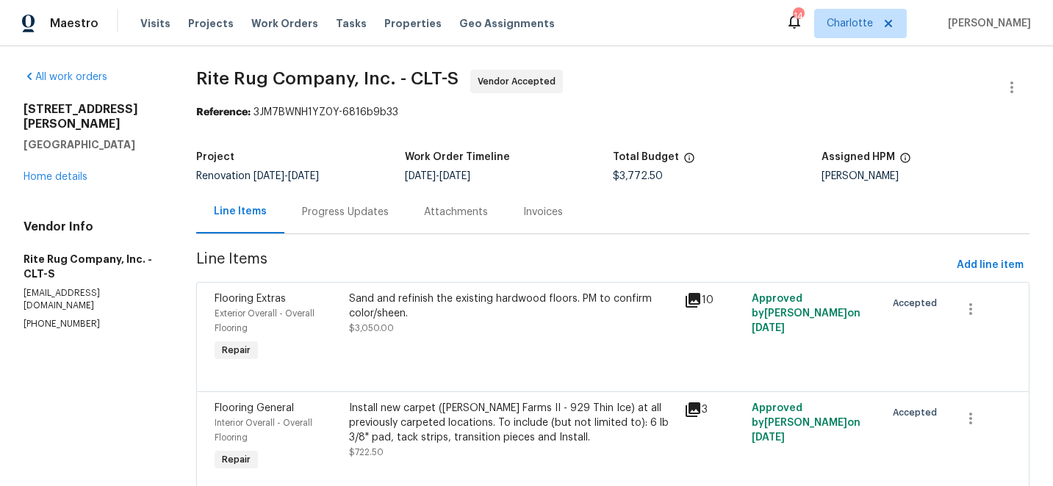
click at [343, 214] on div "Progress Updates" at bounding box center [345, 212] width 87 height 15
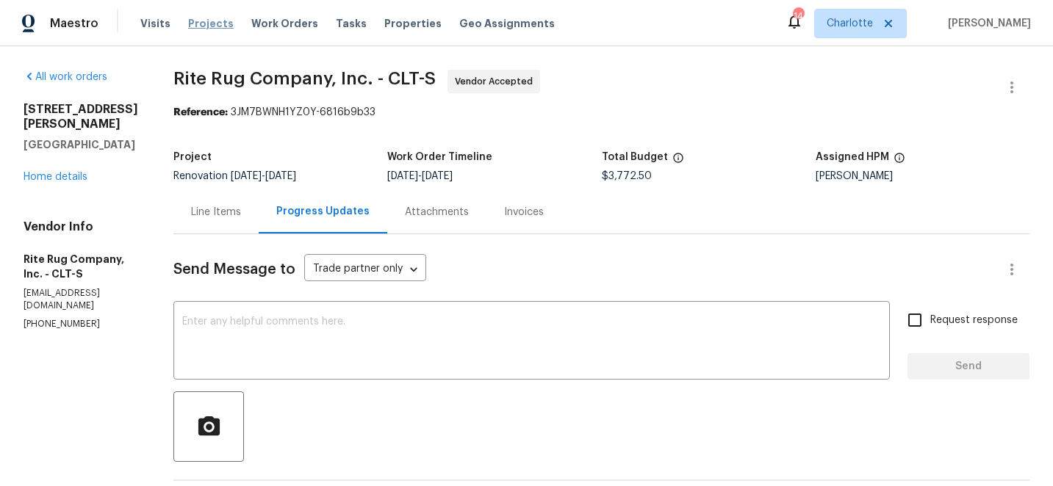
click at [192, 23] on span "Projects" at bounding box center [211, 23] width 46 height 15
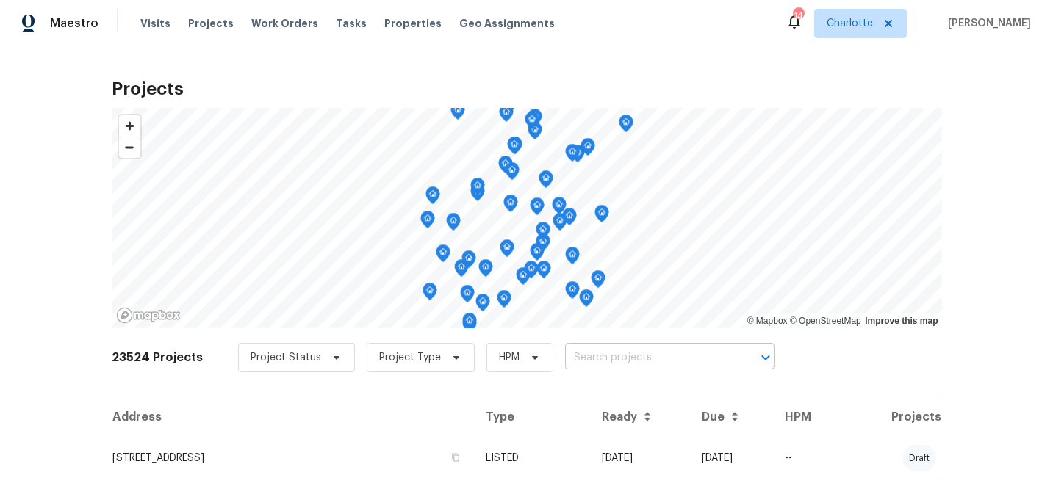
click at [600, 362] on input "text" at bounding box center [649, 358] width 168 height 23
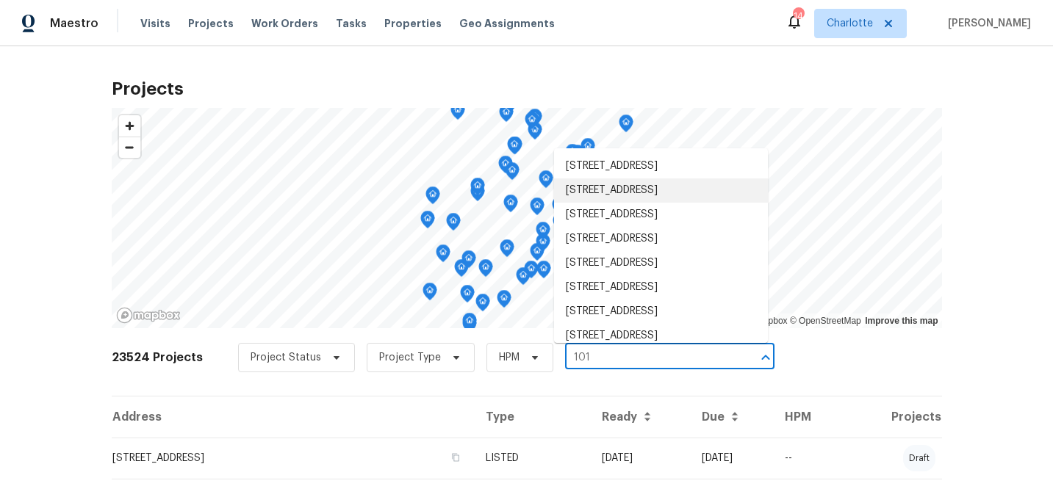
type input "101"
click at [873, 23] on span "Charlotte" at bounding box center [849, 23] width 46 height 15
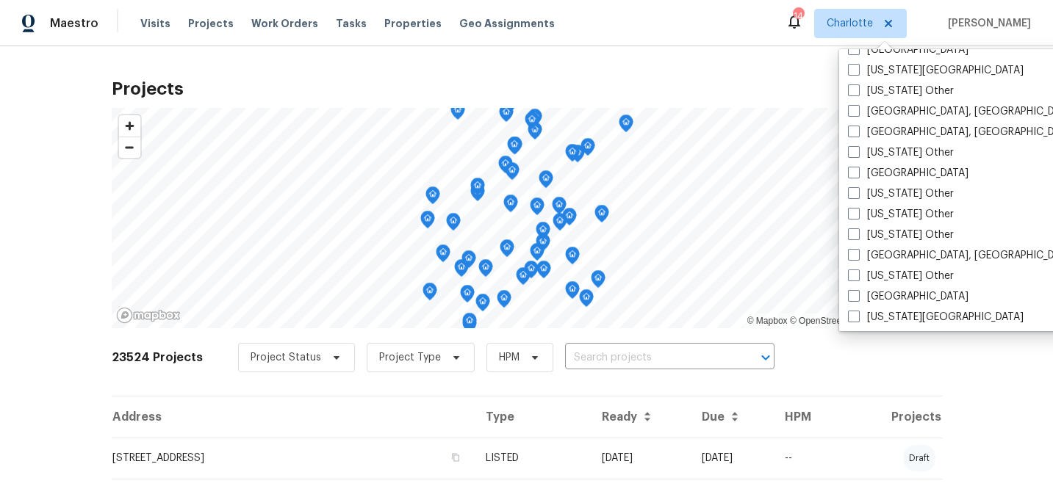
scroll to position [665, 0]
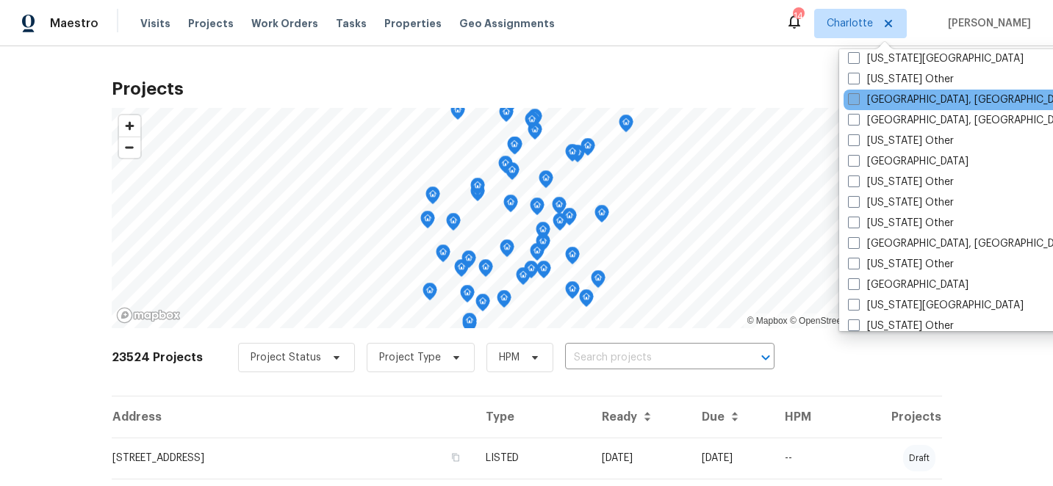
click at [851, 99] on span at bounding box center [854, 99] width 12 height 12
click at [851, 99] on input "[GEOGRAPHIC_DATA], [GEOGRAPHIC_DATA]" at bounding box center [853, 98] width 10 height 10
checkbox input "true"
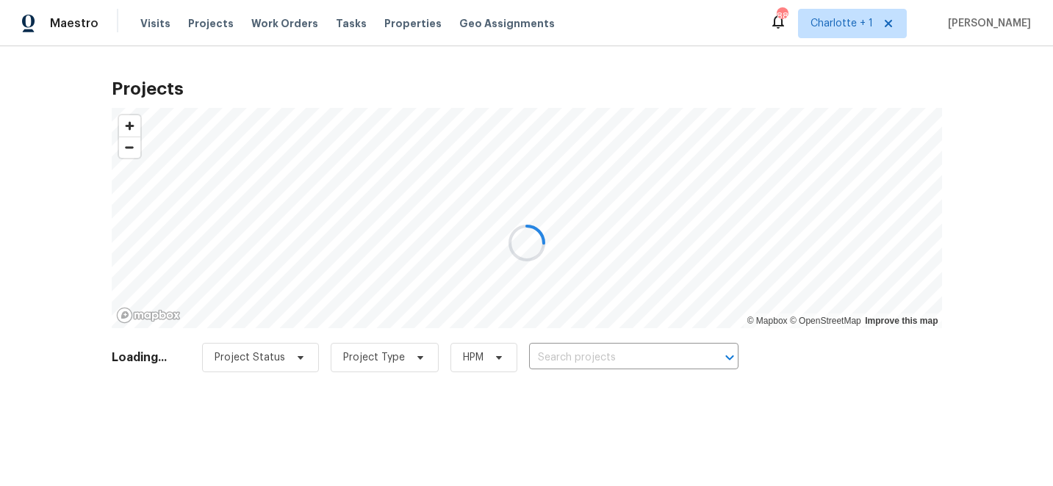
click at [798, 356] on div at bounding box center [526, 243] width 1053 height 486
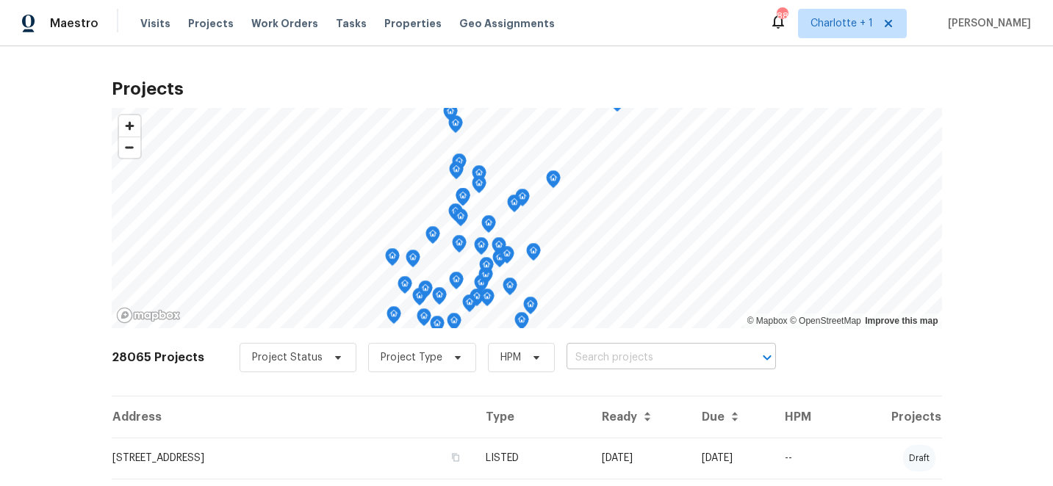
click at [591, 357] on input "text" at bounding box center [650, 358] width 168 height 23
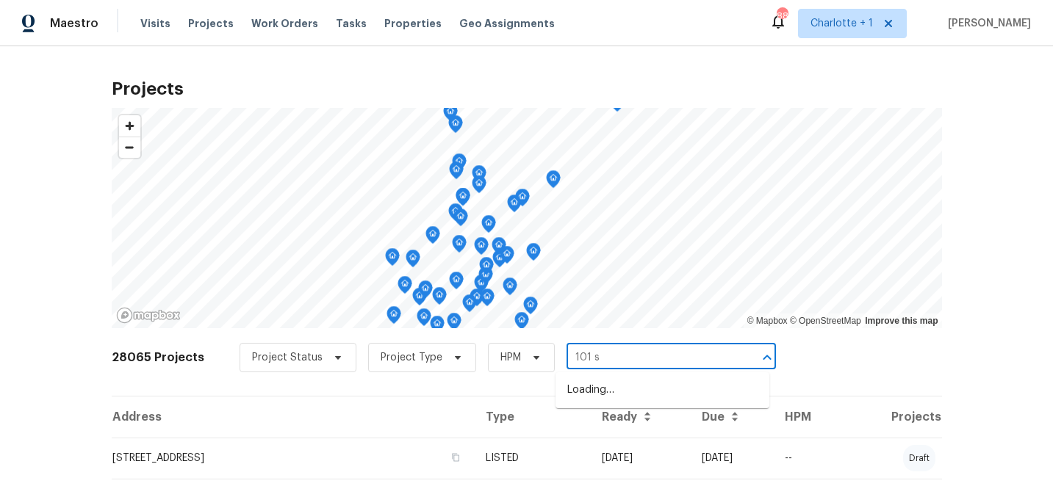
type input "101 st"
click at [634, 427] on li "[STREET_ADDRESS]" at bounding box center [662, 415] width 214 height 24
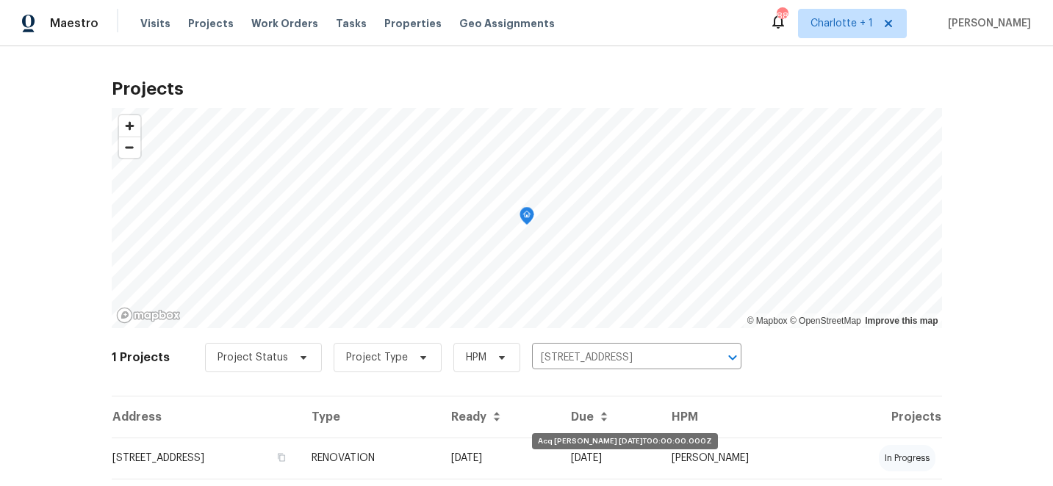
click at [560, 454] on td "[DATE]" at bounding box center [499, 458] width 120 height 41
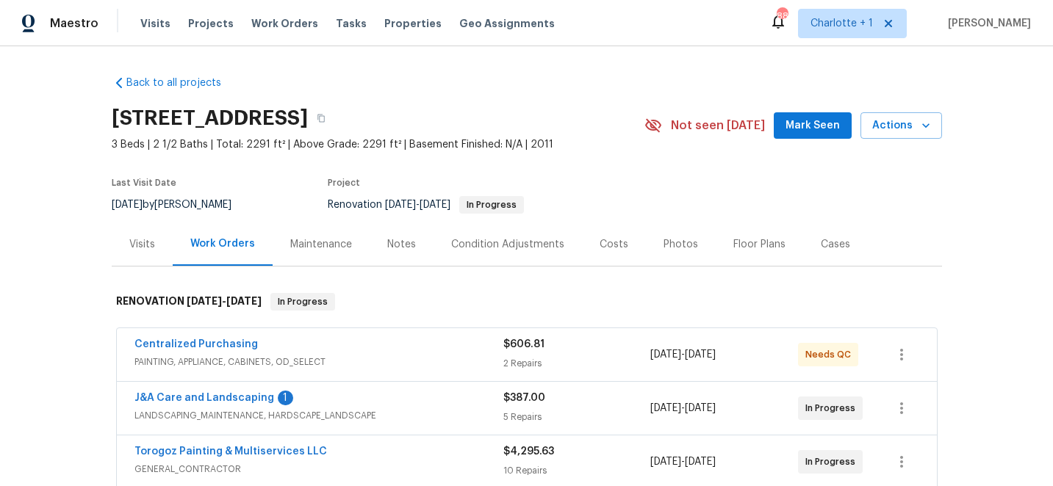
click at [610, 241] on div "Costs" at bounding box center [613, 244] width 29 height 15
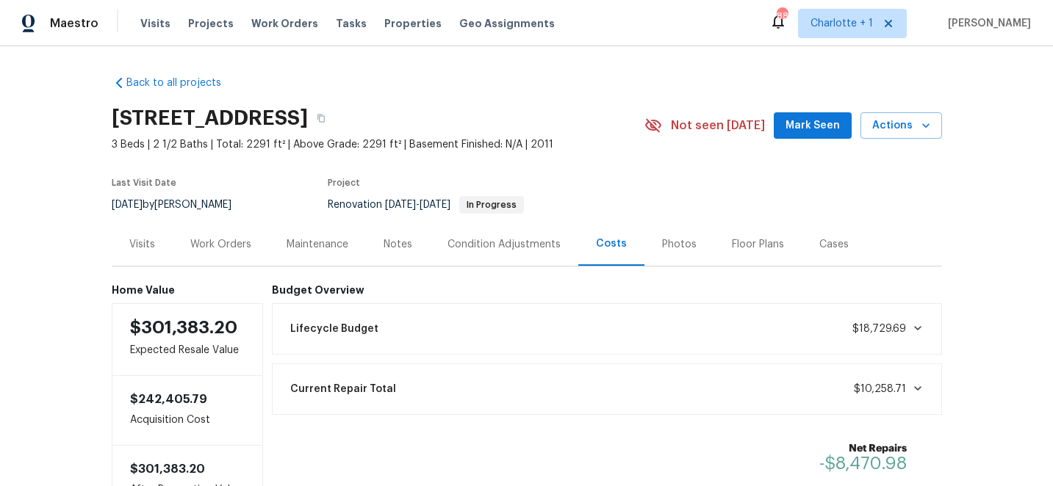
click at [223, 242] on div "Work Orders" at bounding box center [220, 244] width 61 height 15
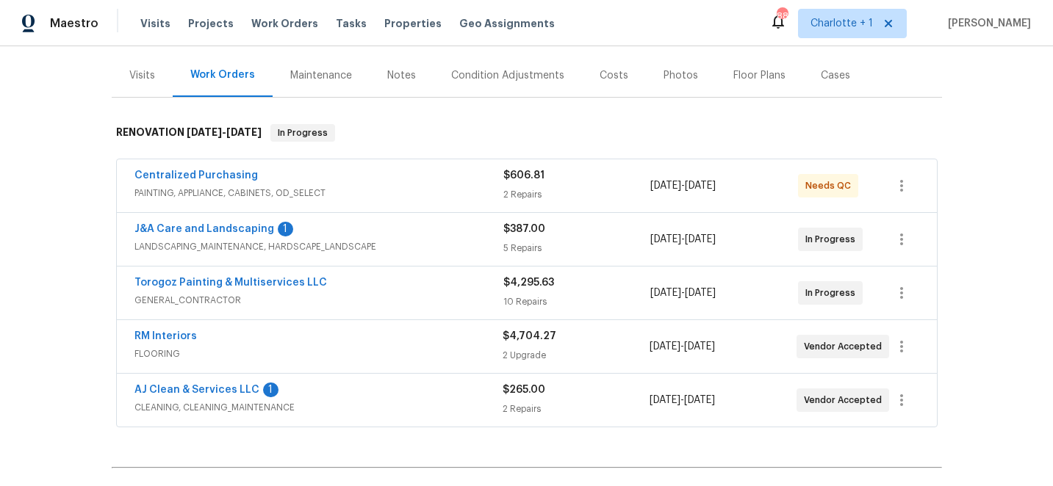
scroll to position [184, 0]
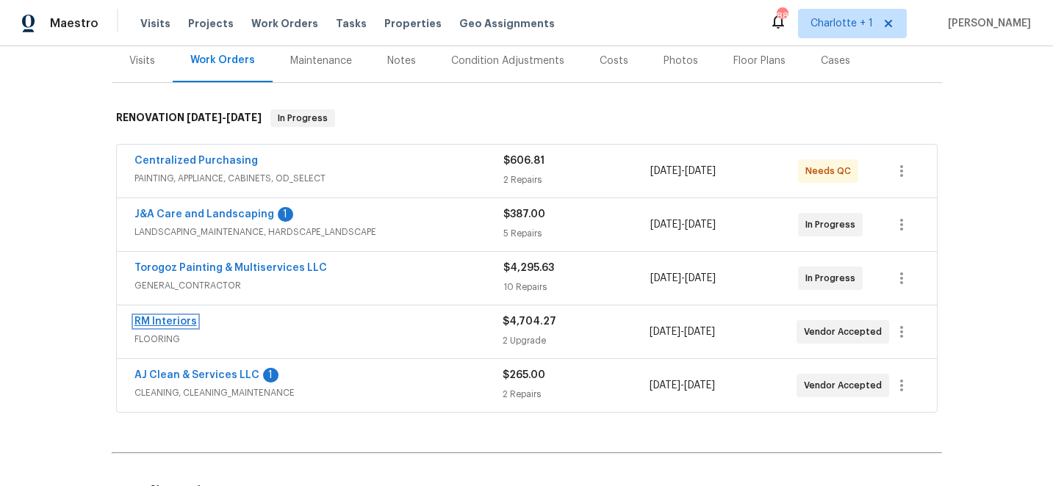
click at [163, 320] on link "RM Interiors" at bounding box center [165, 322] width 62 height 10
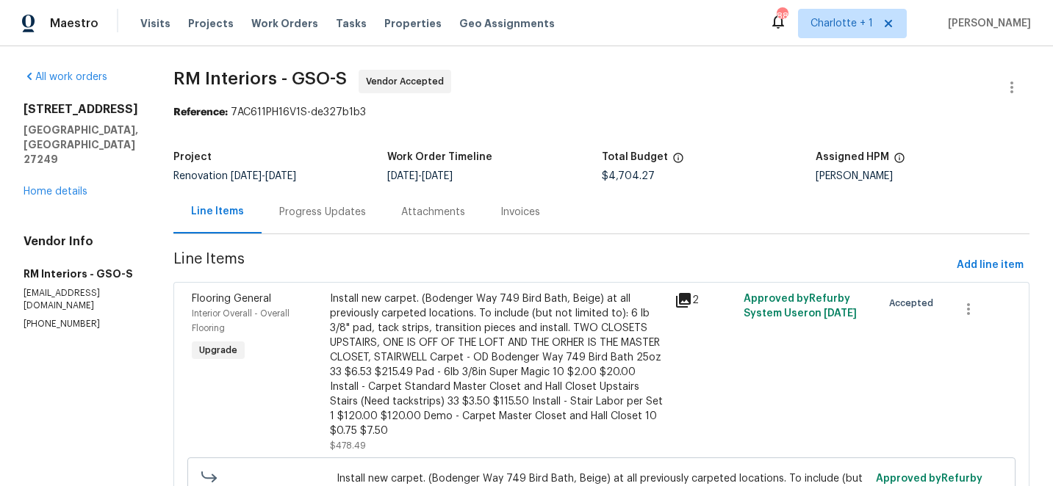
click at [320, 216] on div "Progress Updates" at bounding box center [322, 212] width 87 height 15
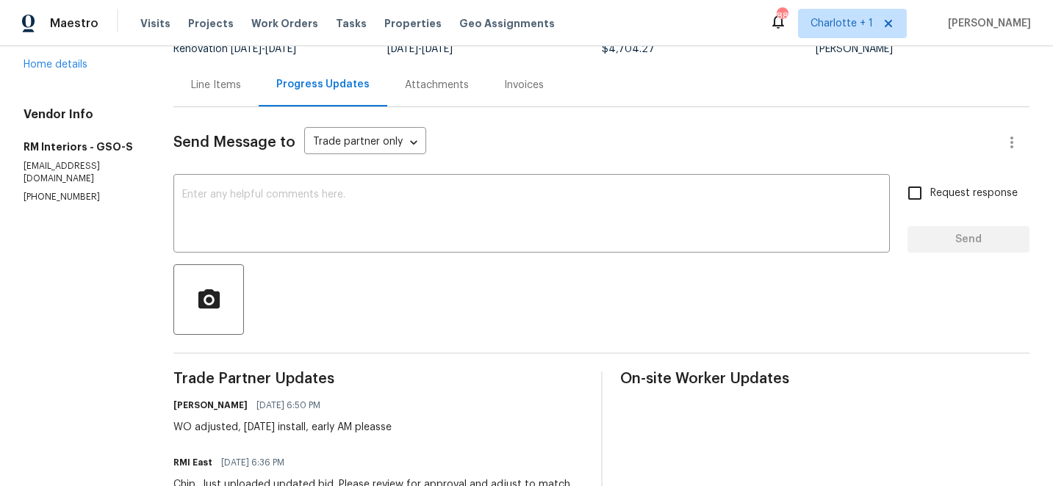
scroll to position [122, 0]
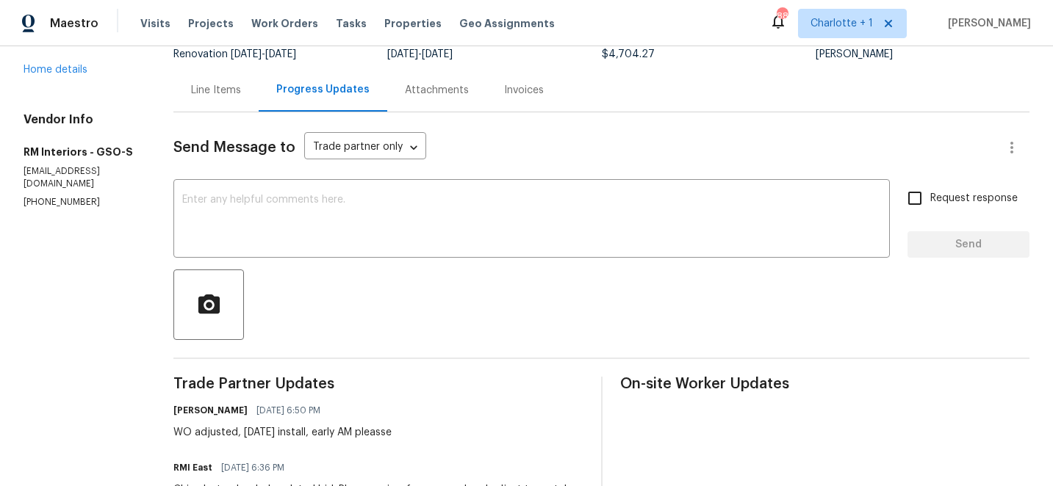
click at [191, 90] on div "Line Items" at bounding box center [216, 90] width 50 height 15
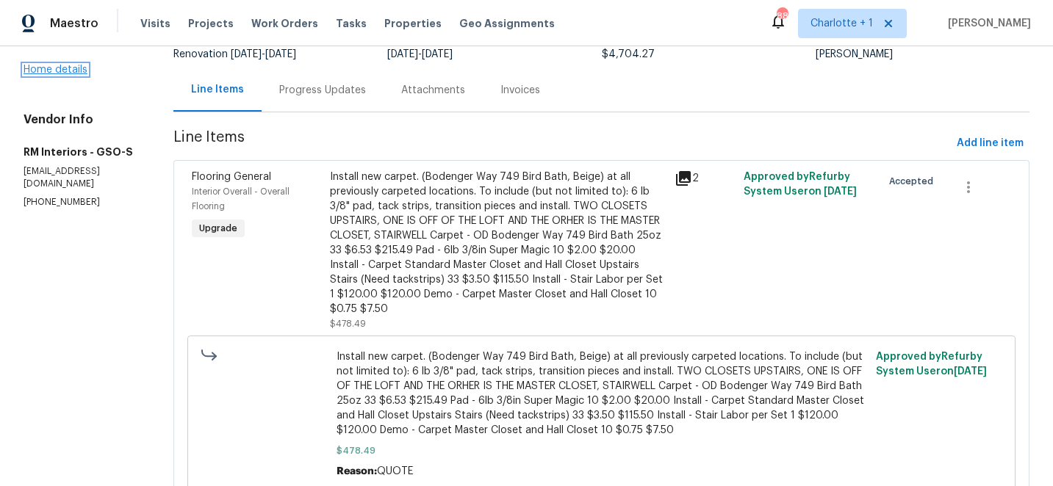
click at [71, 65] on link "Home details" at bounding box center [56, 70] width 64 height 10
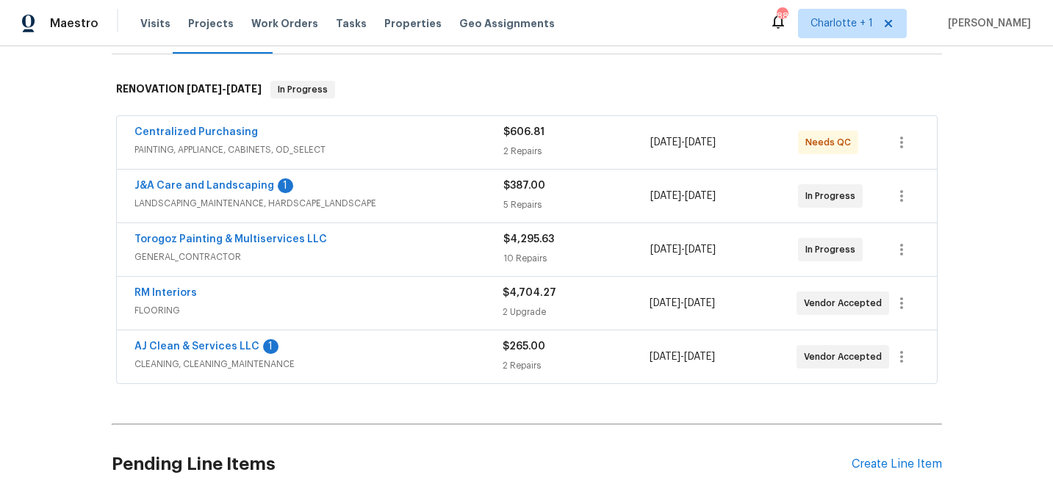
scroll to position [220, 0]
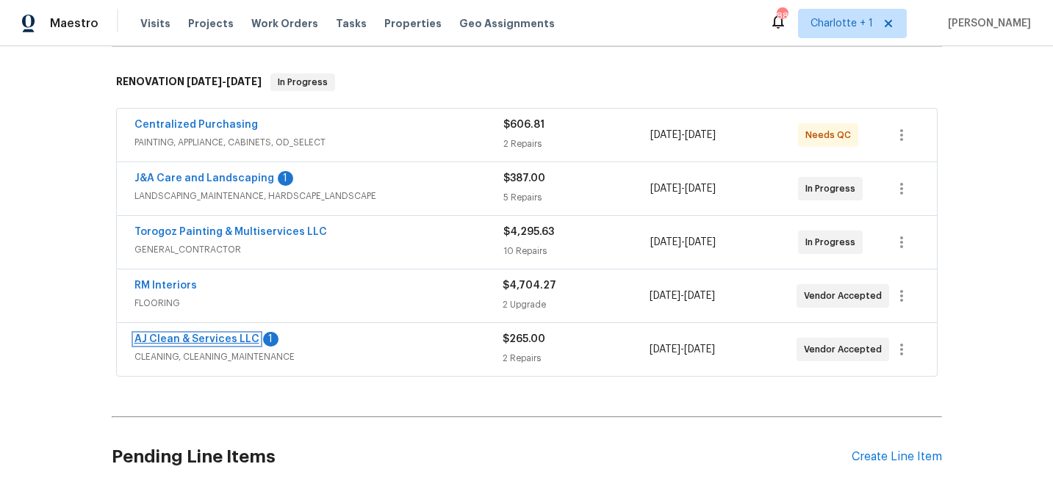
click at [189, 337] on link "AJ Clean & Services LLC" at bounding box center [196, 339] width 125 height 10
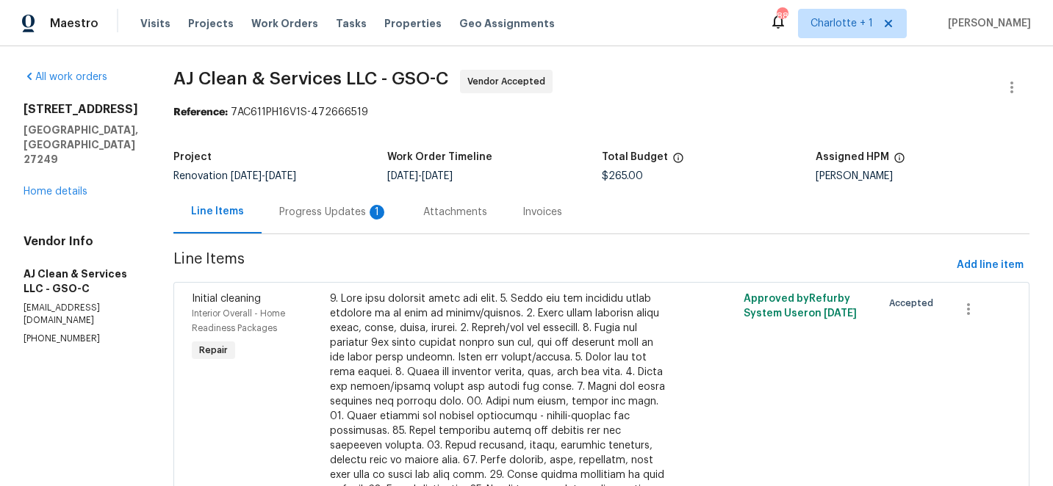
click at [325, 217] on div "Progress Updates 1" at bounding box center [333, 212] width 109 height 15
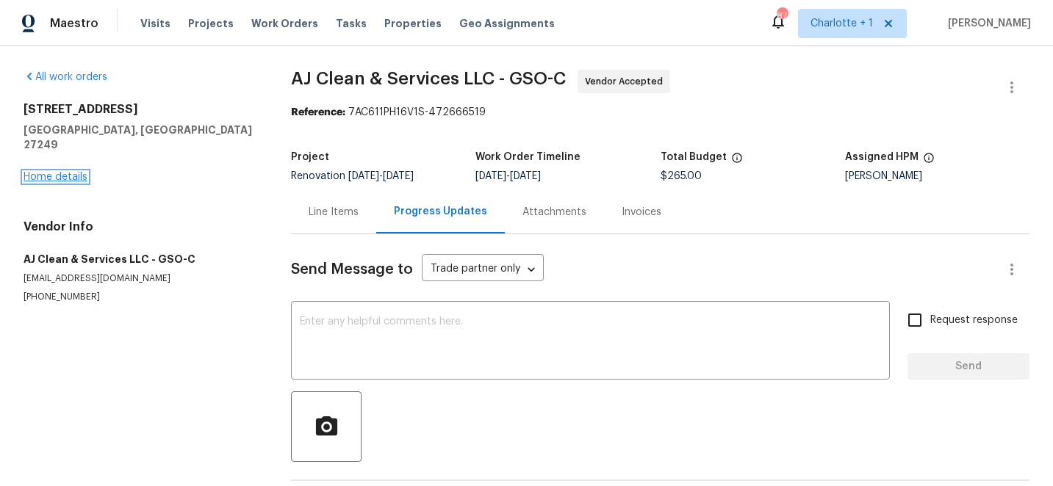
click at [46, 172] on link "Home details" at bounding box center [56, 177] width 64 height 10
